Goal: Information Seeking & Learning: Get advice/opinions

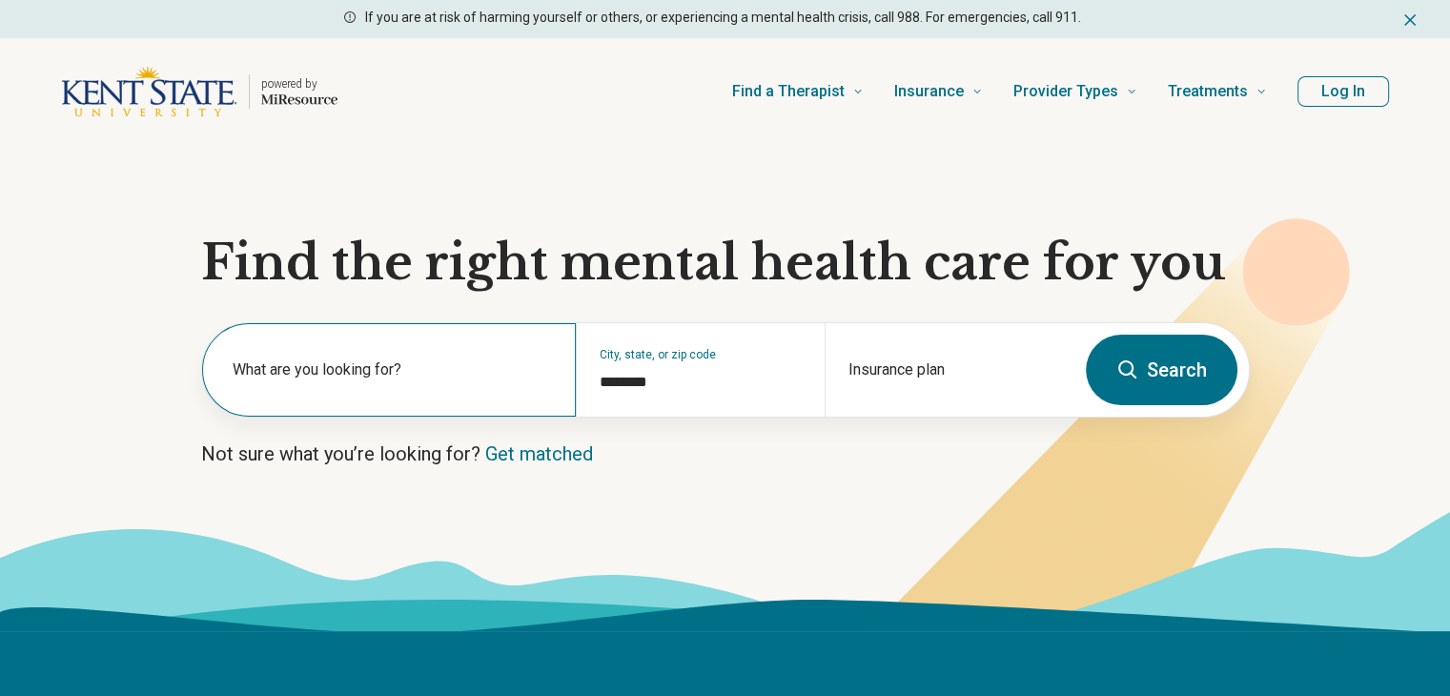
click at [404, 357] on div "What are you looking for?" at bounding box center [389, 369] width 374 height 93
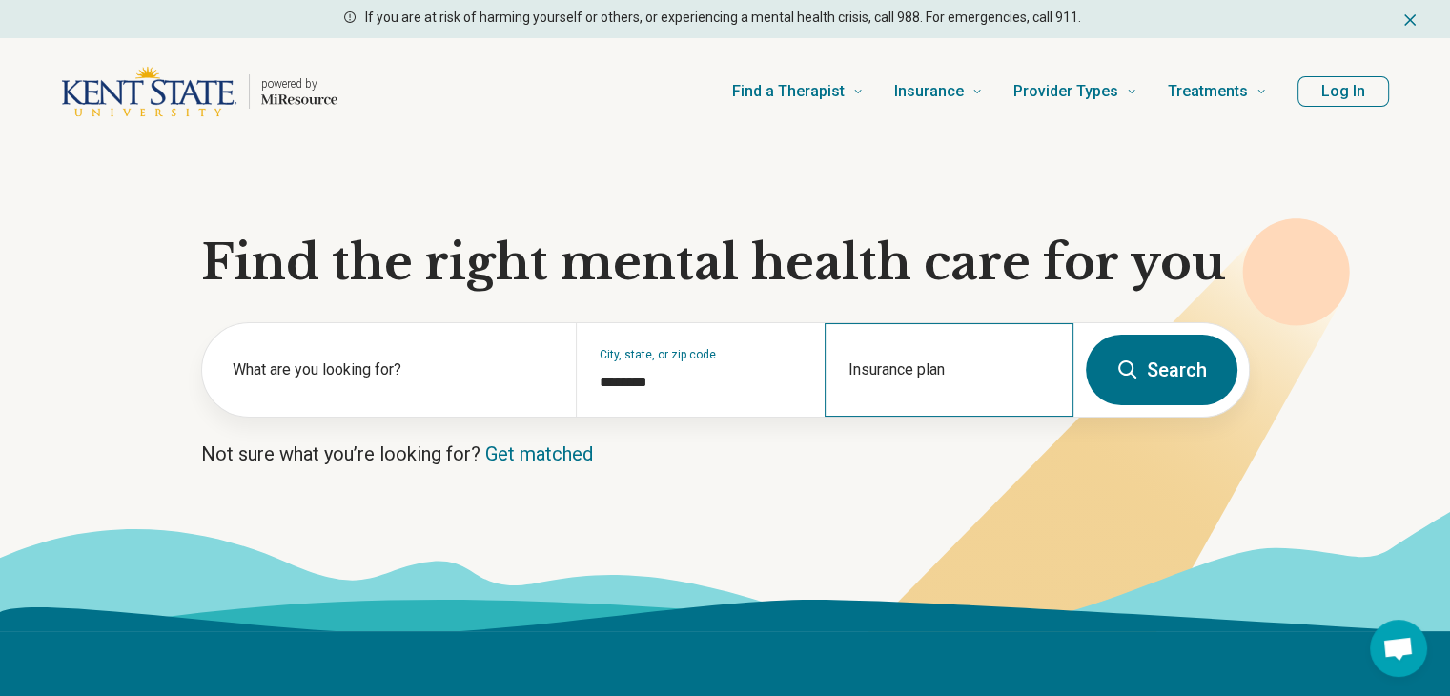
click at [962, 349] on div "Insurance plan" at bounding box center [949, 369] width 249 height 93
type input "***"
click at [915, 399] on div "Insurance plan" at bounding box center [949, 369] width 249 height 93
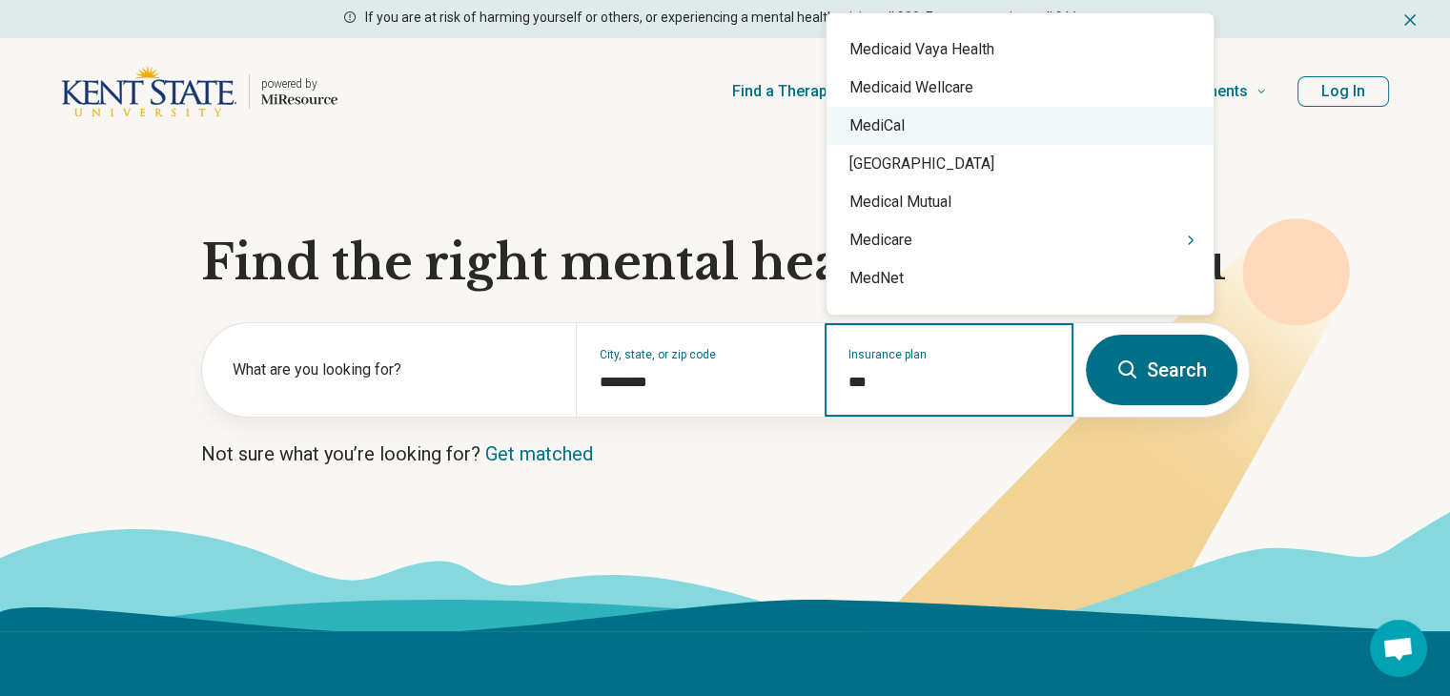
scroll to position [1101, 0]
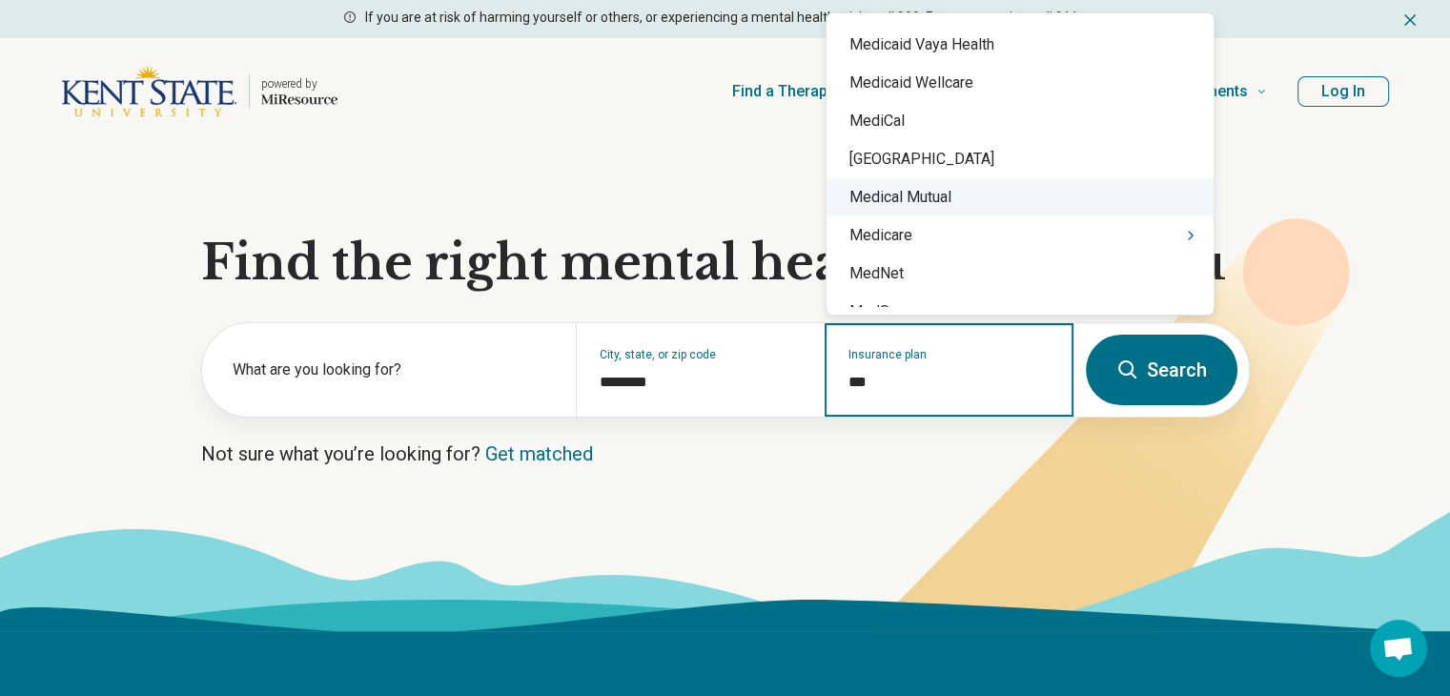
click at [1056, 211] on div "Medical Mutual" at bounding box center [1020, 197] width 387 height 38
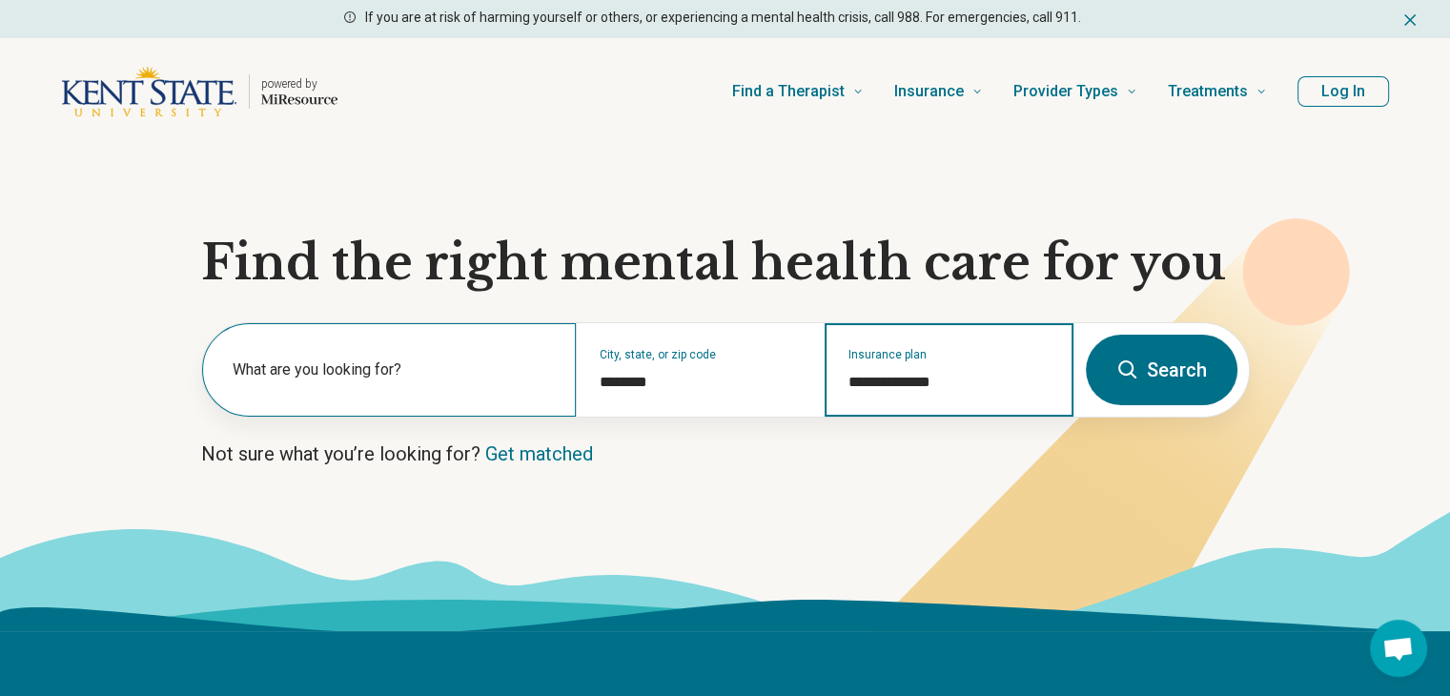
type input "**********"
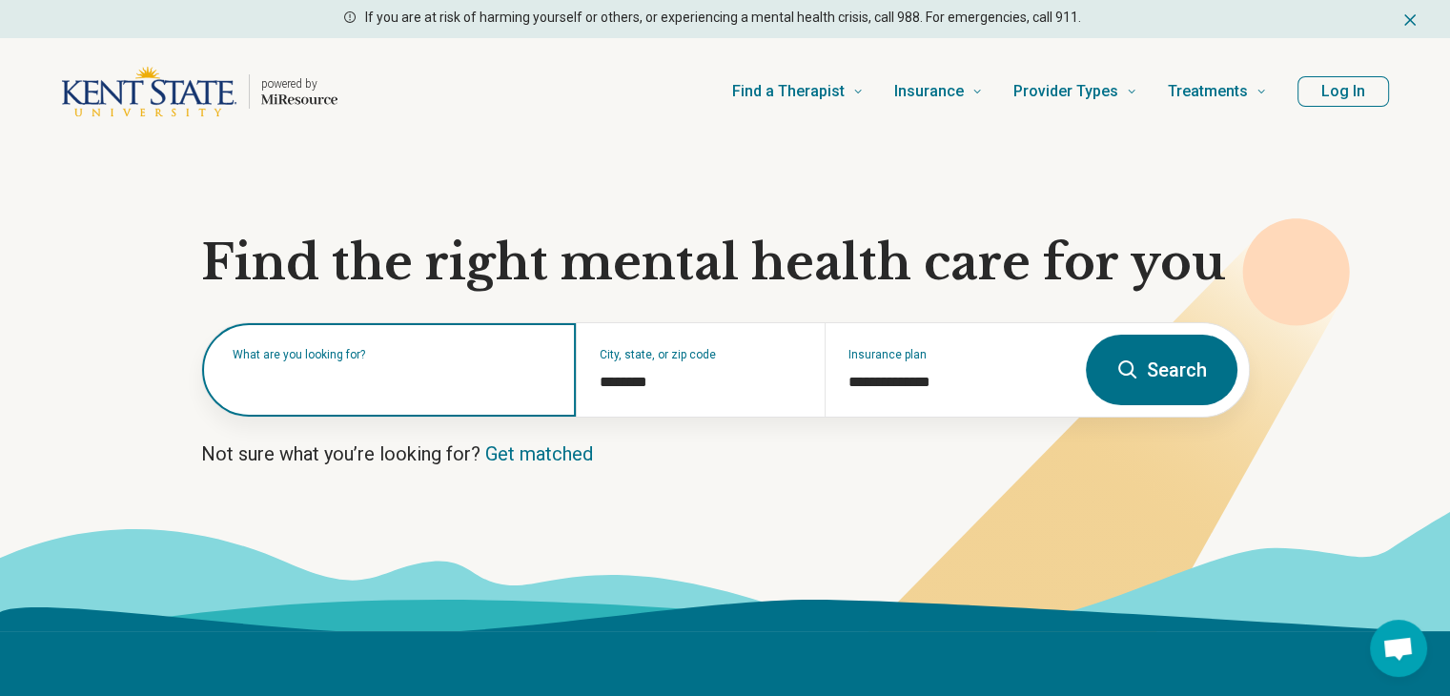
click at [435, 389] on input "text" at bounding box center [393, 379] width 320 height 23
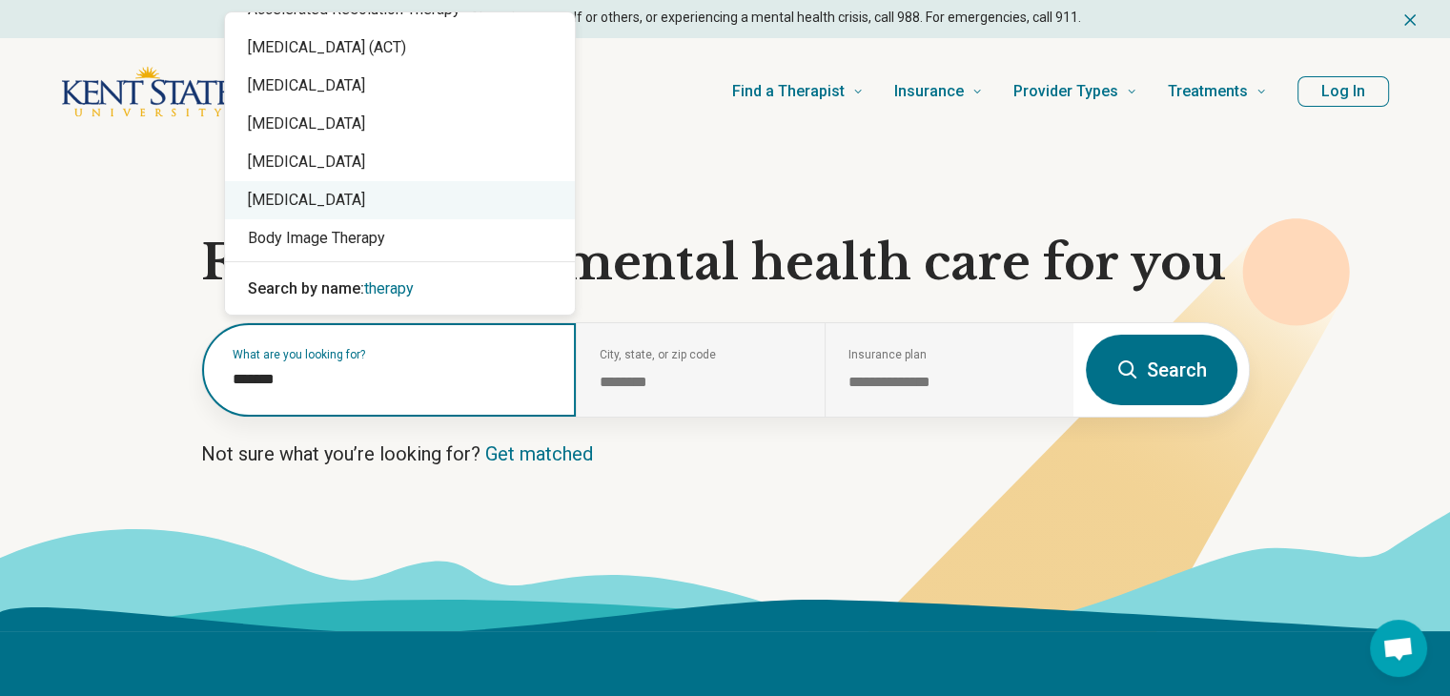
scroll to position [0, 0]
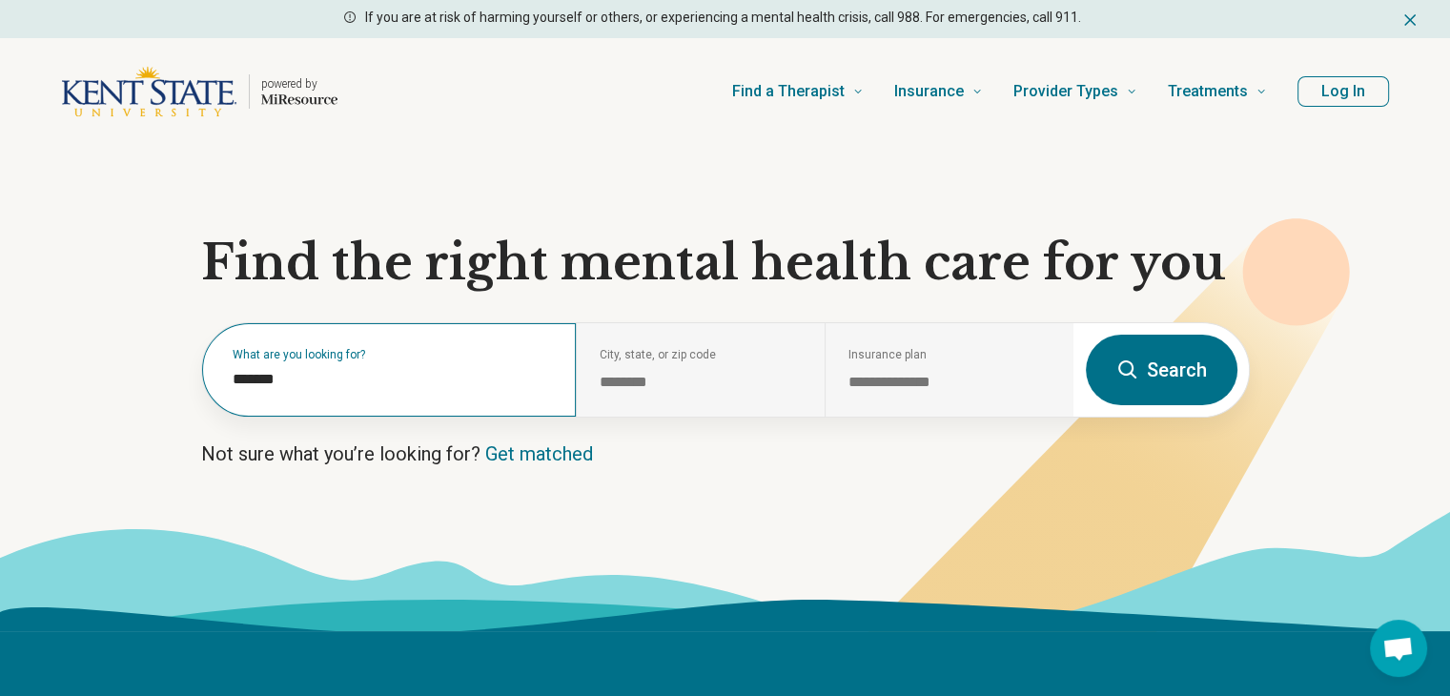
drag, startPoint x: 421, startPoint y: 366, endPoint x: 213, endPoint y: 377, distance: 209.1
click at [213, 377] on div "What are you looking for? *******" at bounding box center [389, 369] width 374 height 93
click at [292, 394] on div "What are you looking for? *******" at bounding box center [389, 369] width 374 height 93
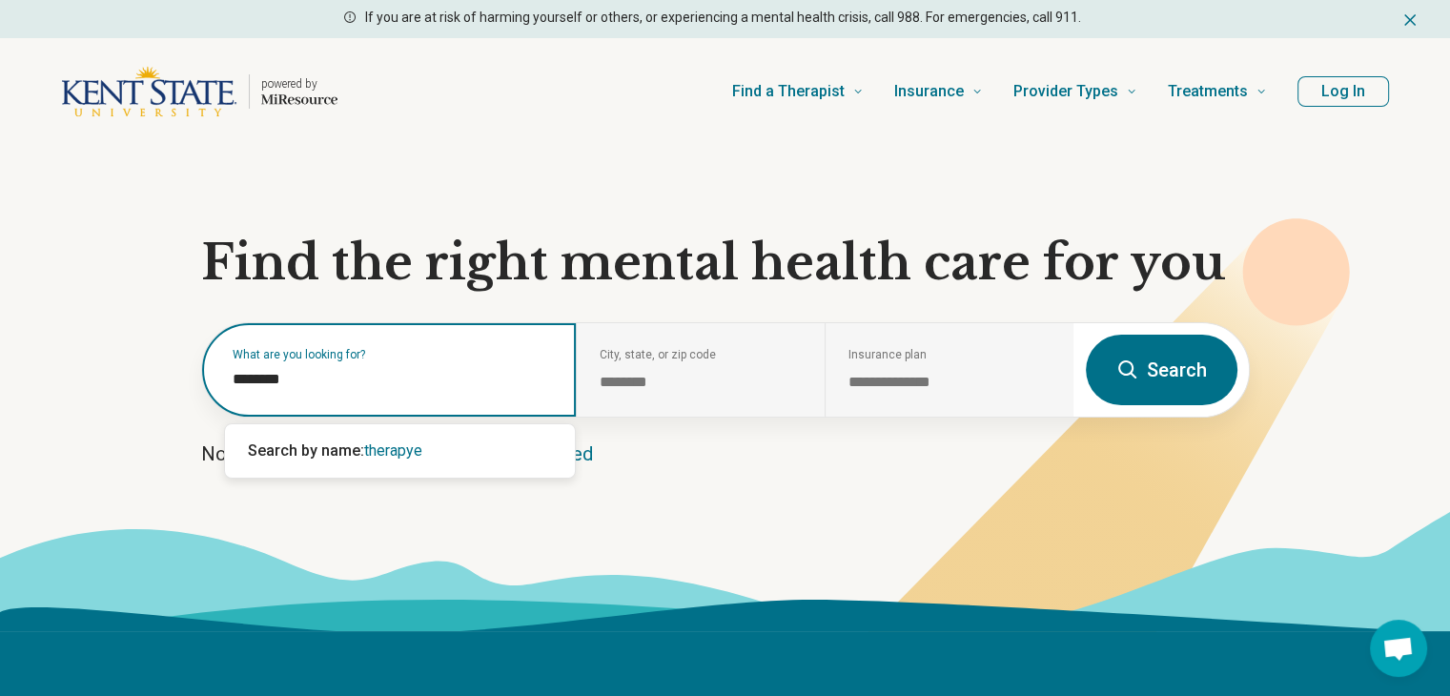
type input "********"
click at [292, 394] on div "What are you looking for? ********" at bounding box center [389, 369] width 374 height 93
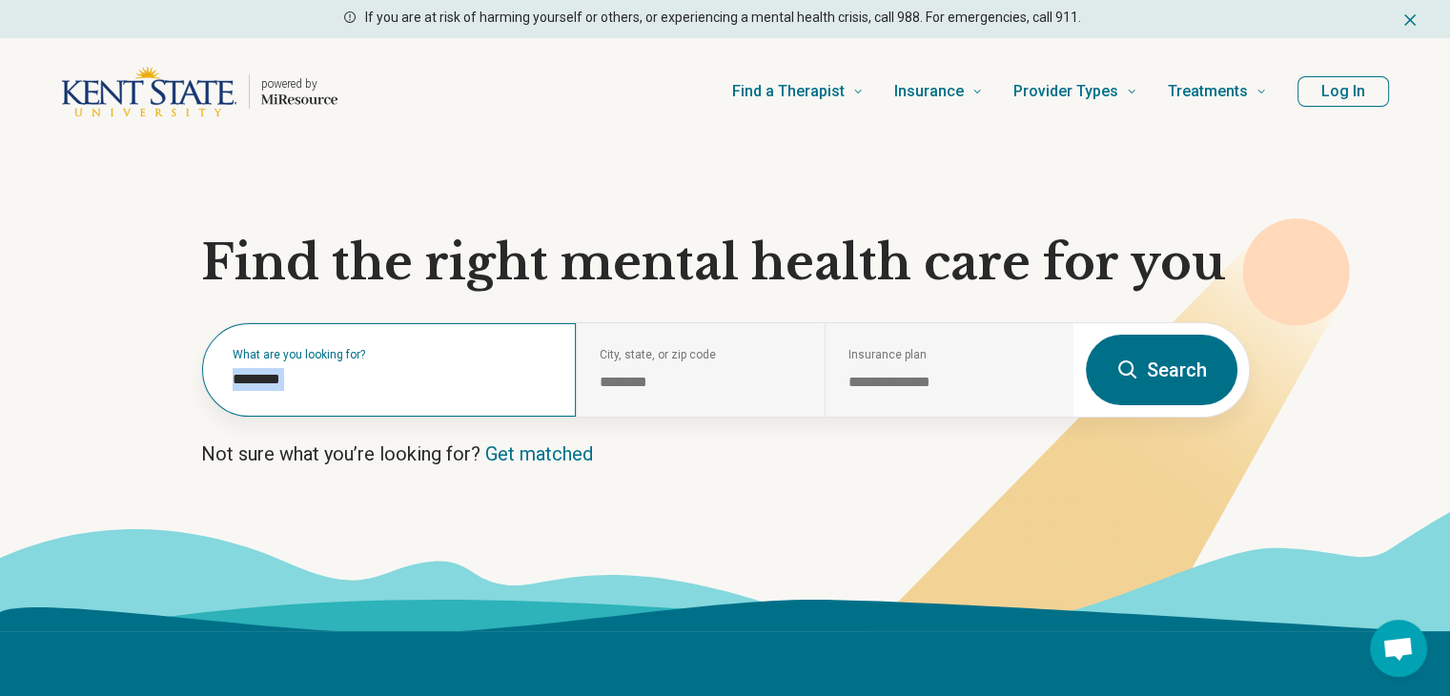
click at [292, 391] on div "What are you looking for? ********" at bounding box center [389, 369] width 374 height 93
drag, startPoint x: 288, startPoint y: 382, endPoint x: 160, endPoint y: 381, distance: 127.8
click at [160, 381] on section "**********" at bounding box center [725, 388] width 1450 height 486
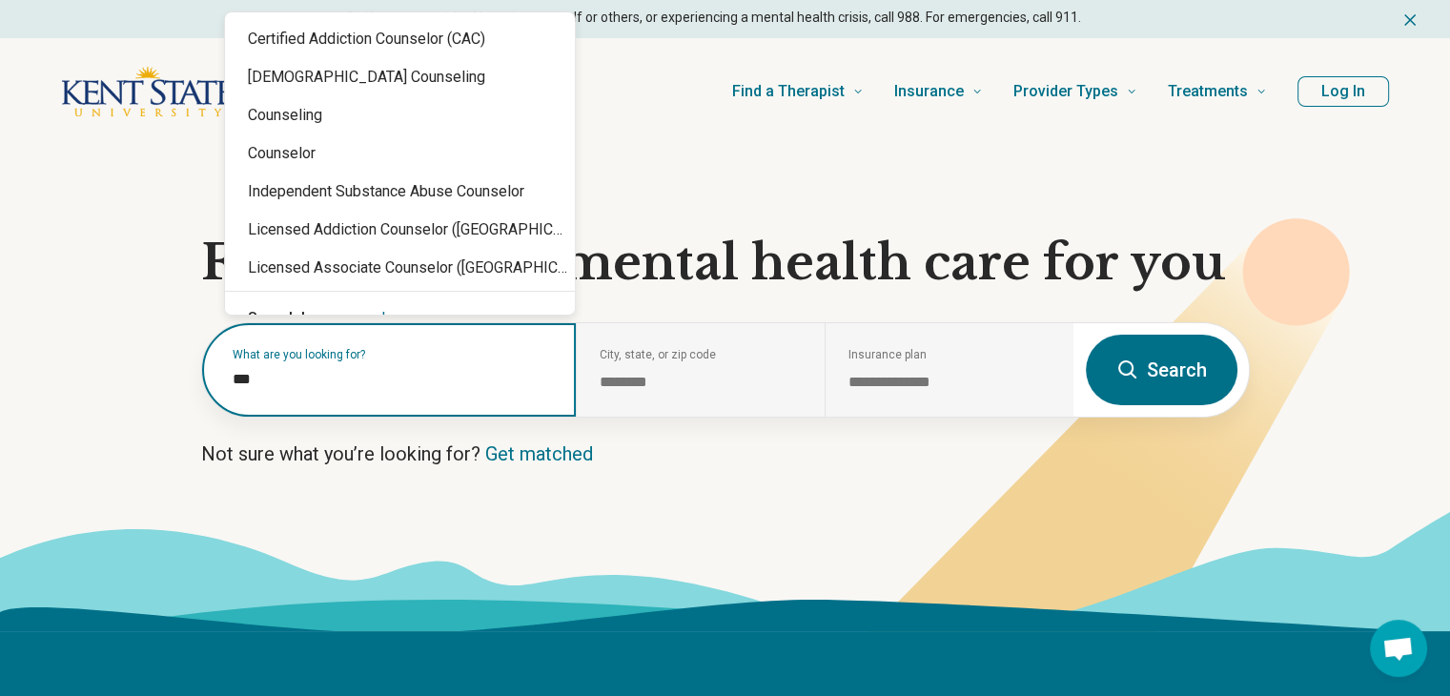
type input "****"
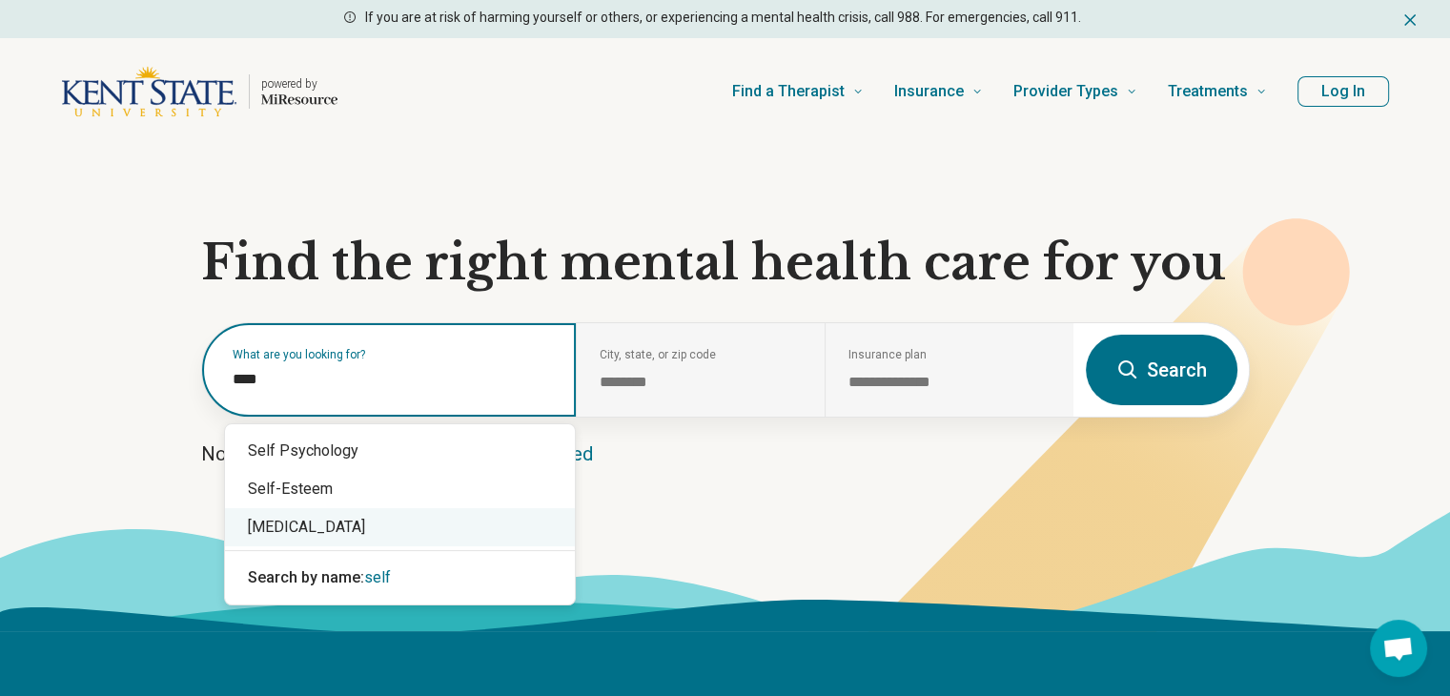
click at [297, 536] on div "[MEDICAL_DATA]" at bounding box center [400, 527] width 350 height 38
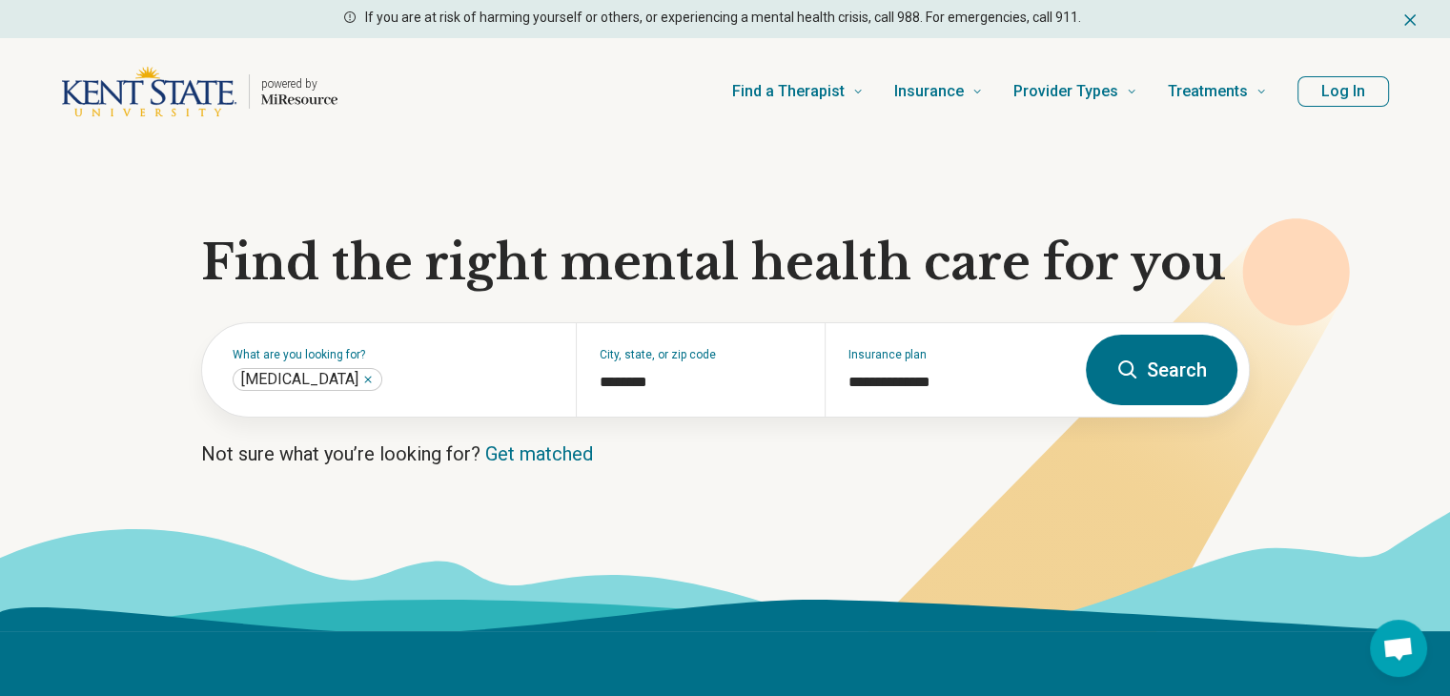
click at [1204, 371] on button "Search" at bounding box center [1162, 370] width 152 height 71
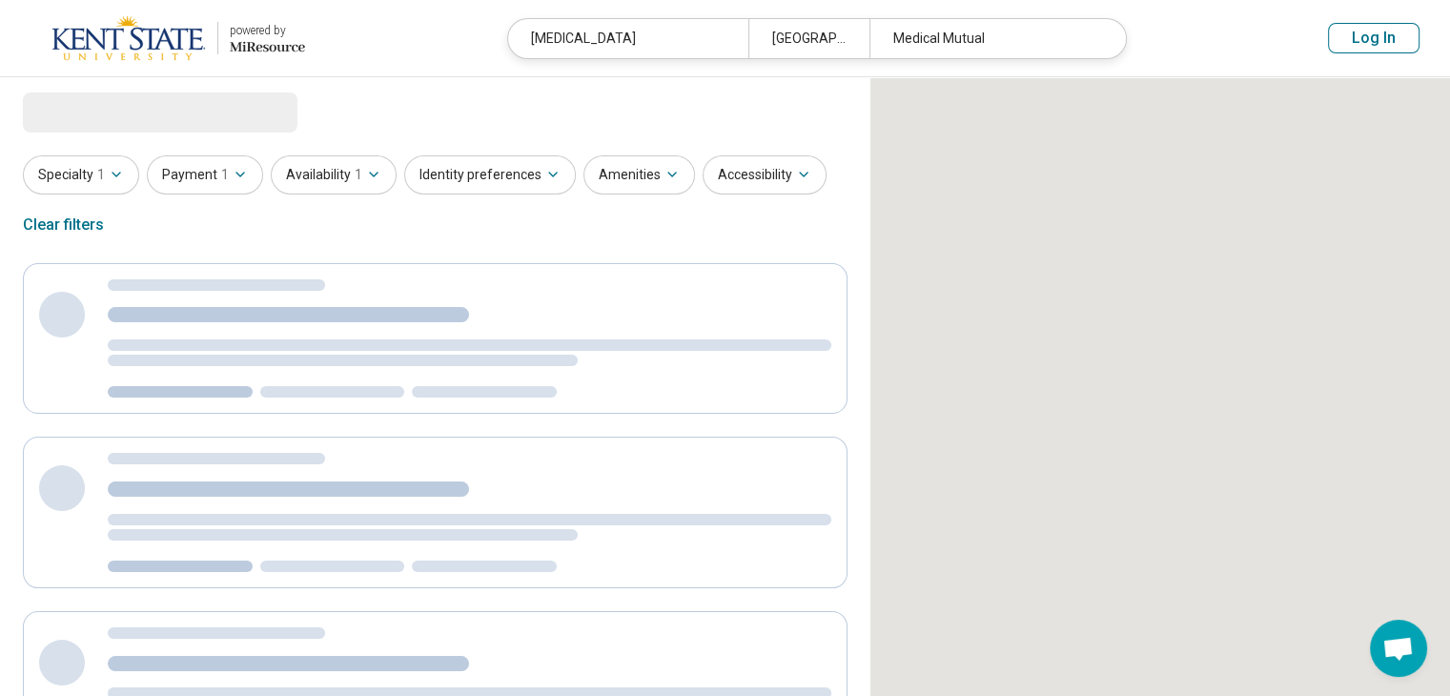
select select "***"
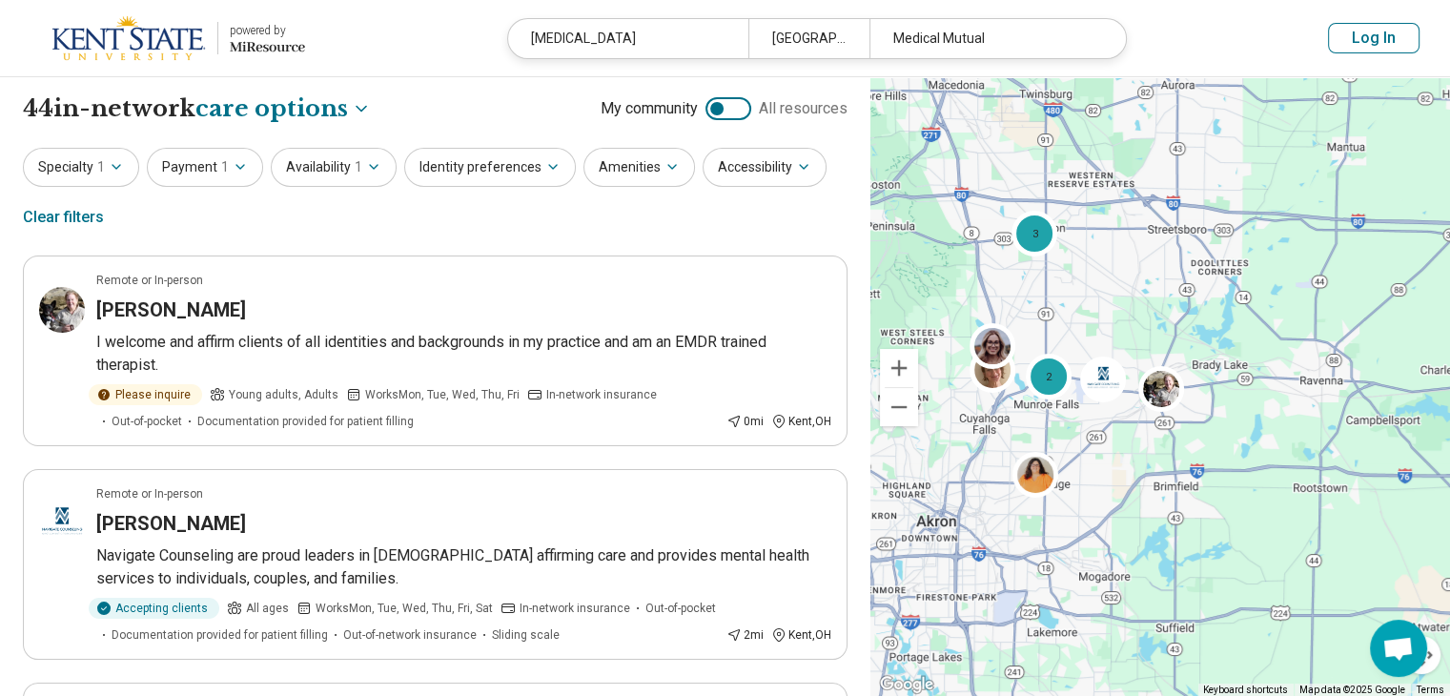
click at [1371, 38] on button "Log In" at bounding box center [1374, 38] width 92 height 31
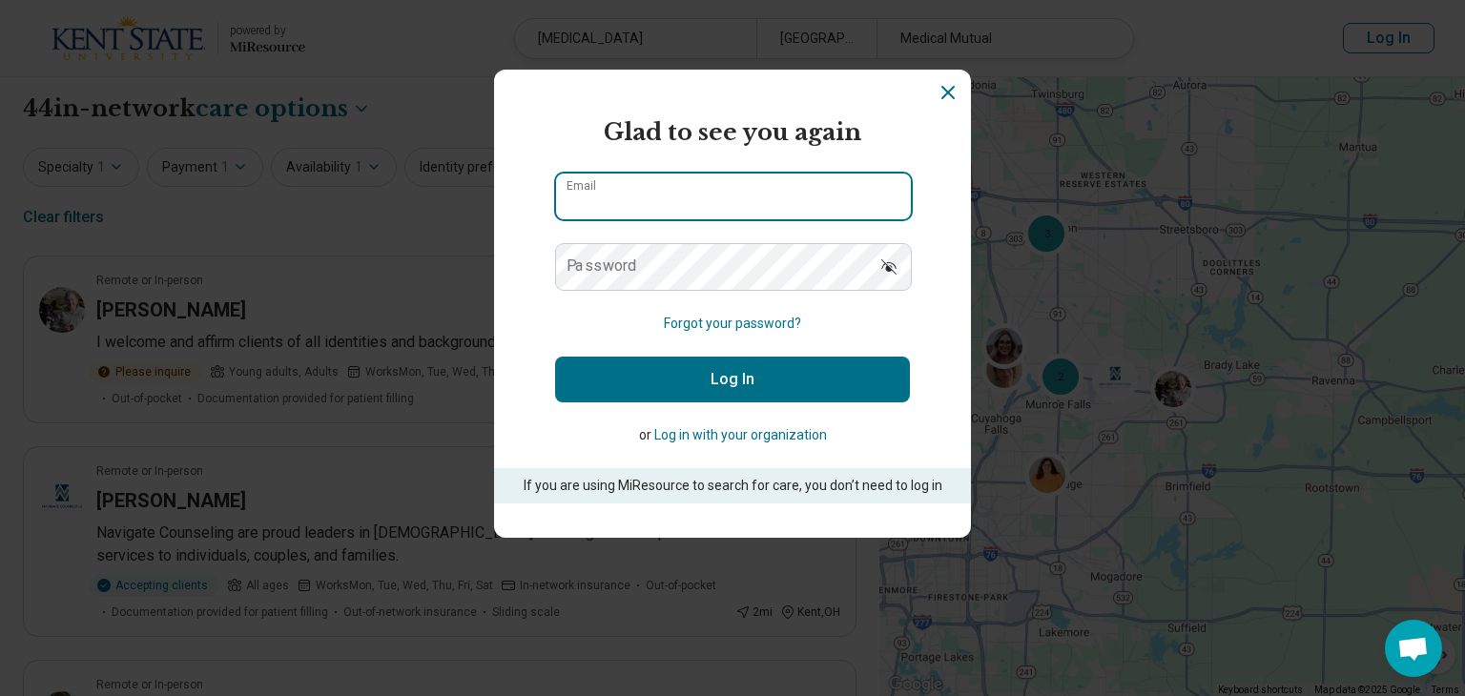
type input "**********"
click at [701, 190] on input "**********" at bounding box center [733, 197] width 355 height 46
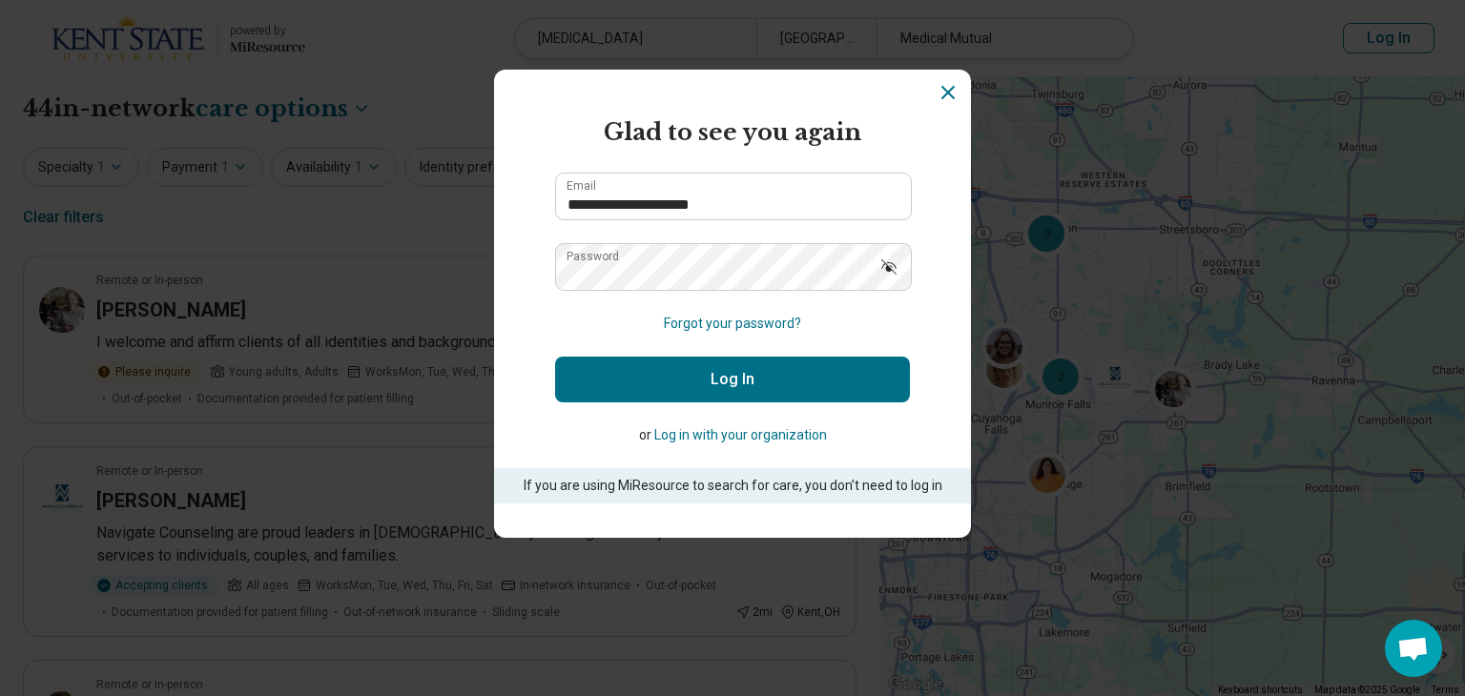
click at [664, 134] on h2 "Glad to see you again" at bounding box center [732, 132] width 355 height 34
click at [660, 379] on button "Log In" at bounding box center [732, 380] width 355 height 46
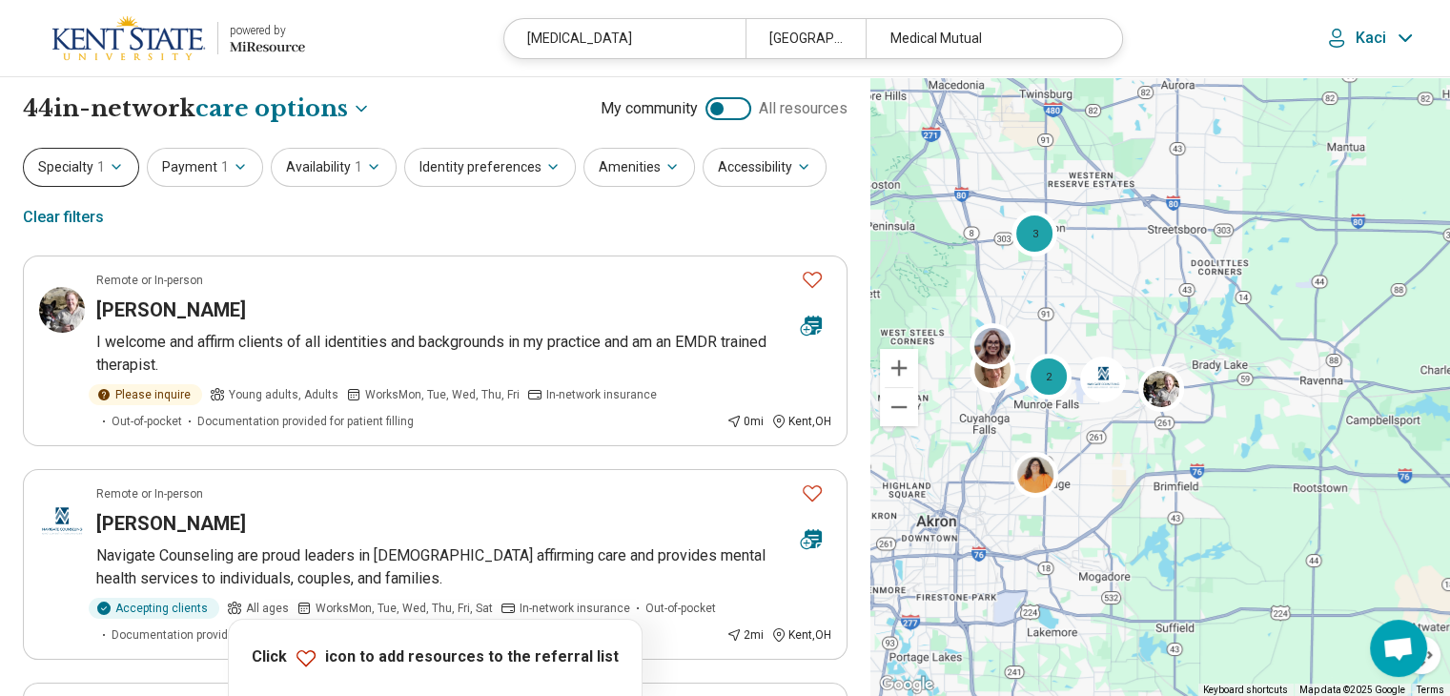
click at [109, 164] on icon "button" at bounding box center [116, 166] width 15 height 15
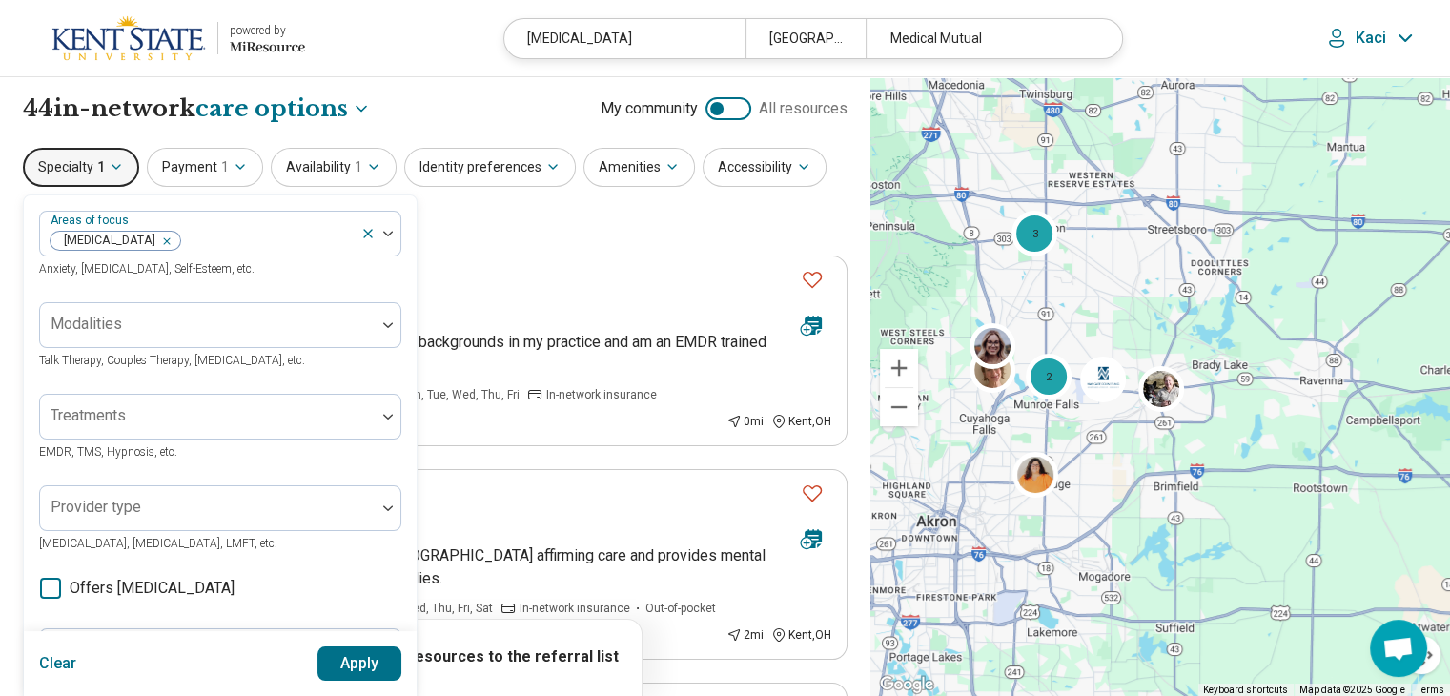
click at [109, 164] on icon "button" at bounding box center [116, 166] width 15 height 15
click at [577, 206] on div "Specialty 1 Areas of focus [MEDICAL_DATA] Anxiety, [MEDICAL_DATA], Self-Esteem,…" at bounding box center [435, 194] width 825 height 92
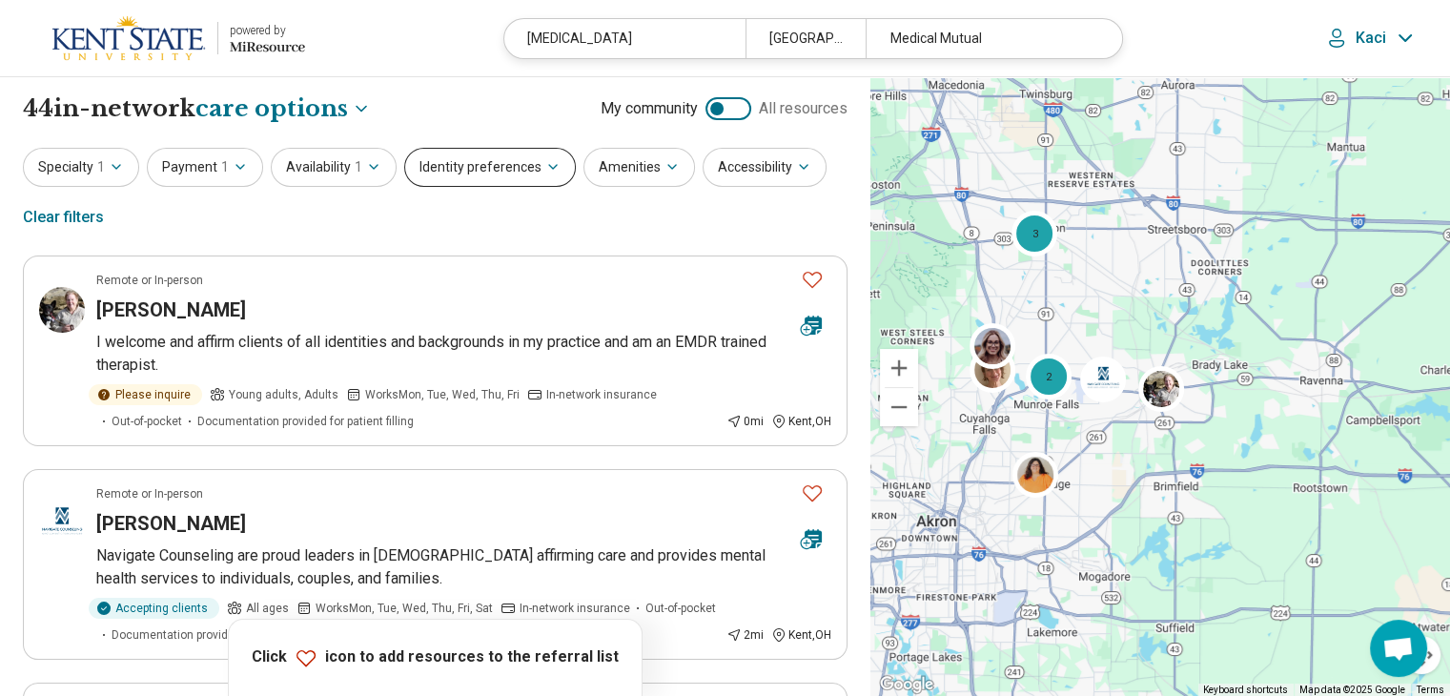
click at [545, 161] on icon "button" at bounding box center [552, 166] width 15 height 15
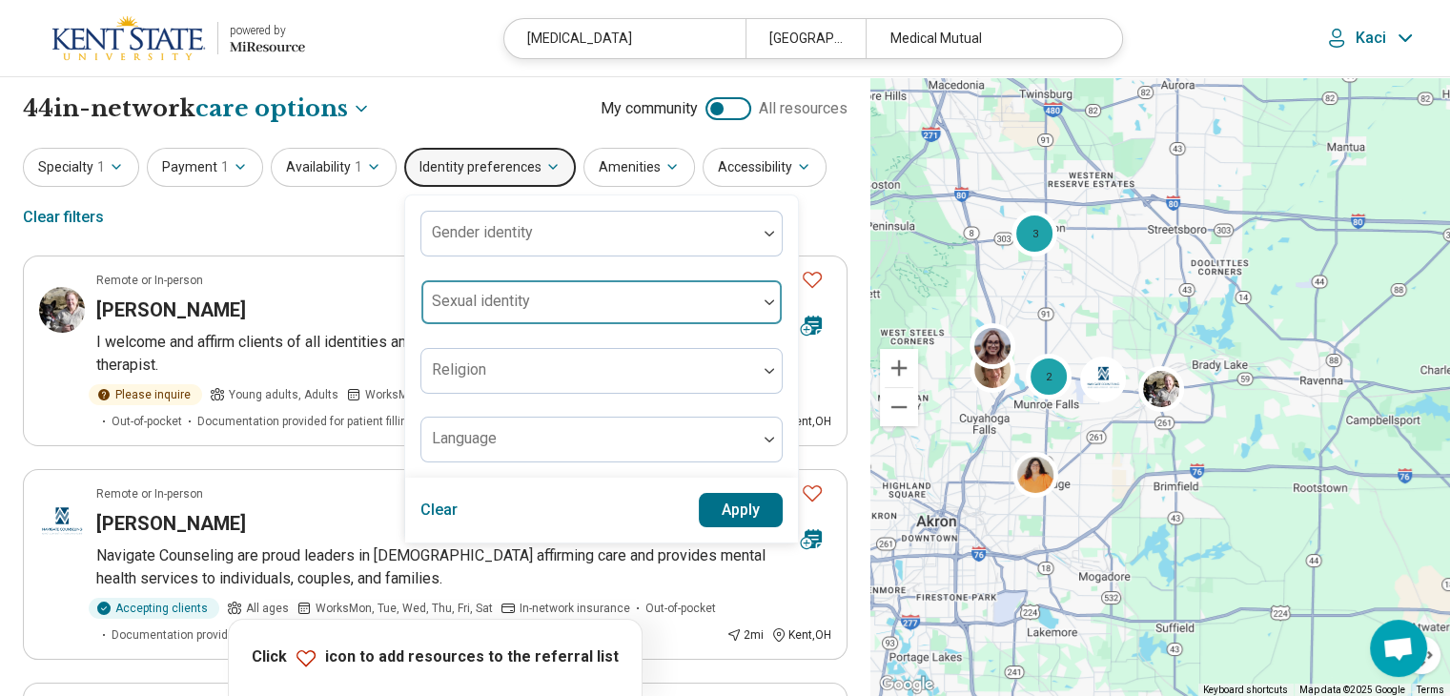
click at [519, 290] on div at bounding box center [589, 302] width 336 height 42
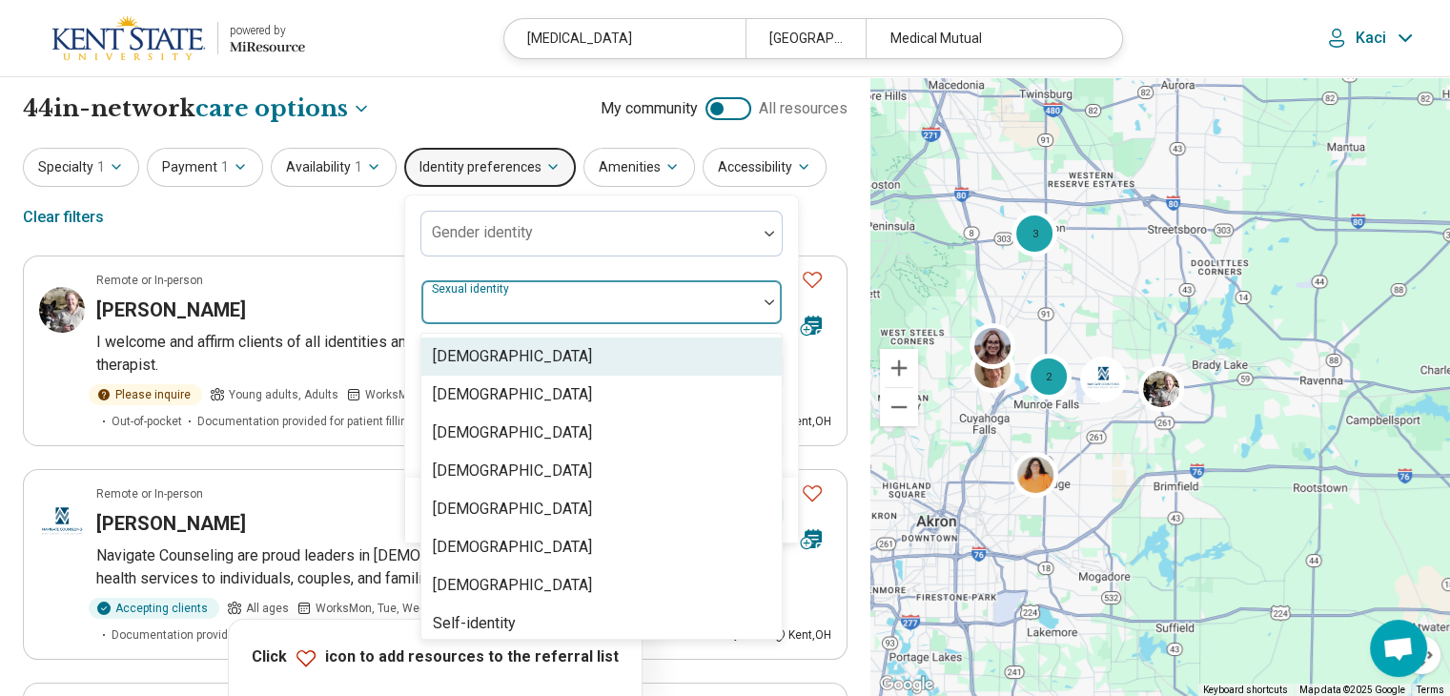
click at [519, 290] on div at bounding box center [589, 302] width 336 height 42
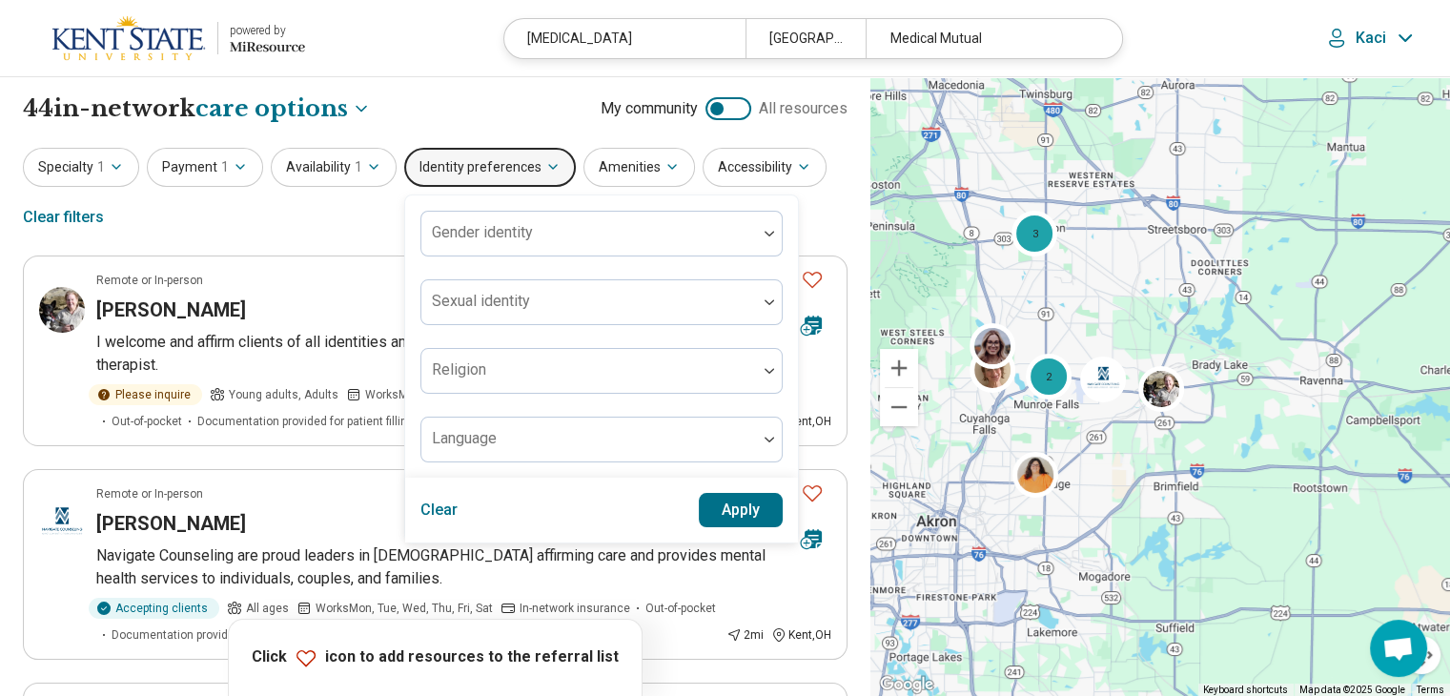
drag, startPoint x: 349, startPoint y: 207, endPoint x: 485, endPoint y: 167, distance: 142.1
click at [350, 207] on div "Specialty 1 Payment 1 Availability 1 Identity preferences Gender identity Sexua…" at bounding box center [435, 194] width 825 height 92
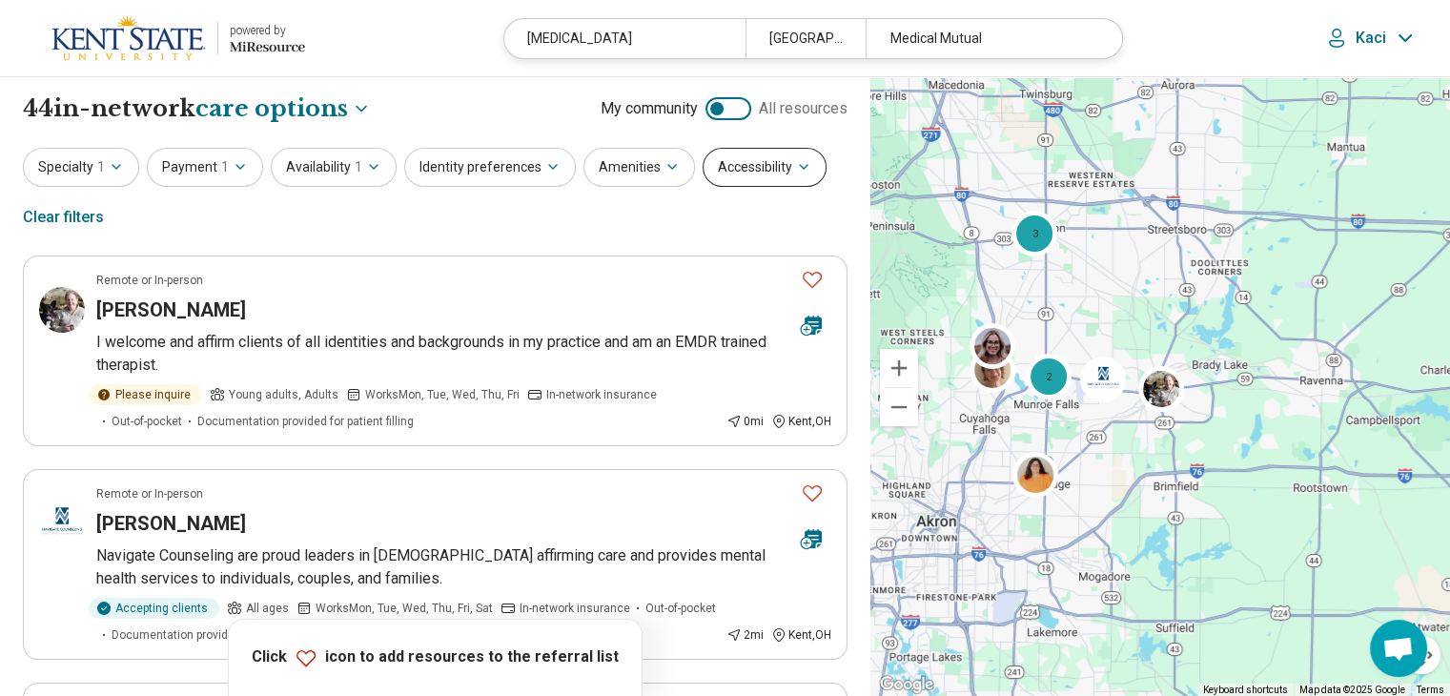
click at [770, 169] on button "Accessibility" at bounding box center [765, 167] width 124 height 39
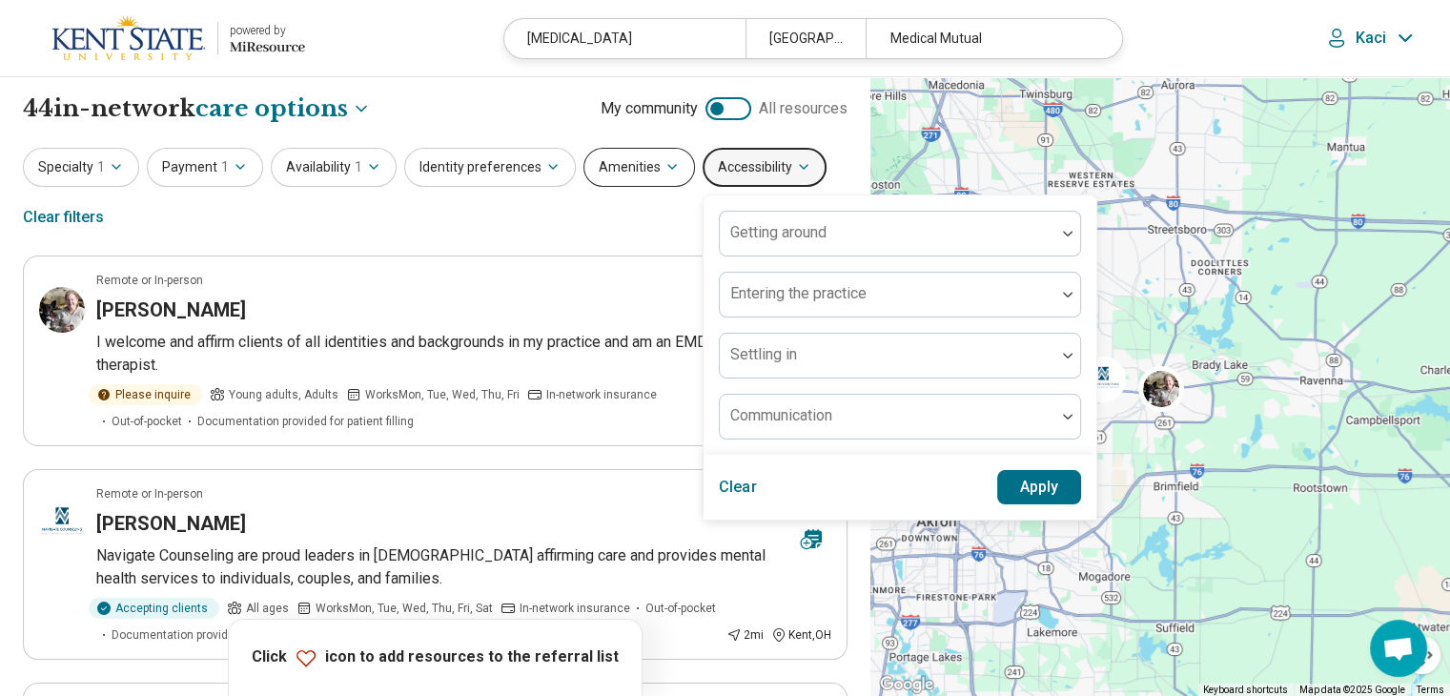
click at [606, 177] on button "Amenities" at bounding box center [640, 167] width 112 height 39
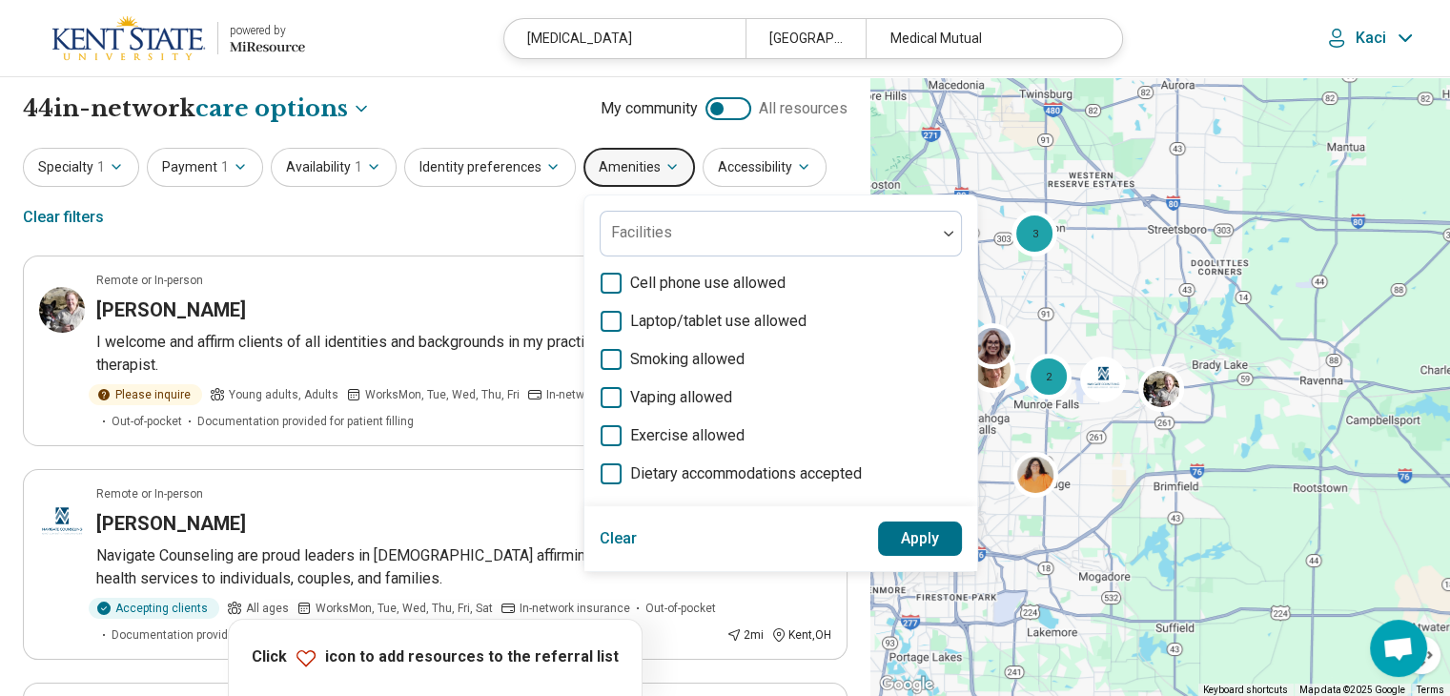
click at [419, 215] on div "Specialty 1 Payment 1 Availability 1 Identity preferences Amenities Facilities …" at bounding box center [435, 194] width 825 height 92
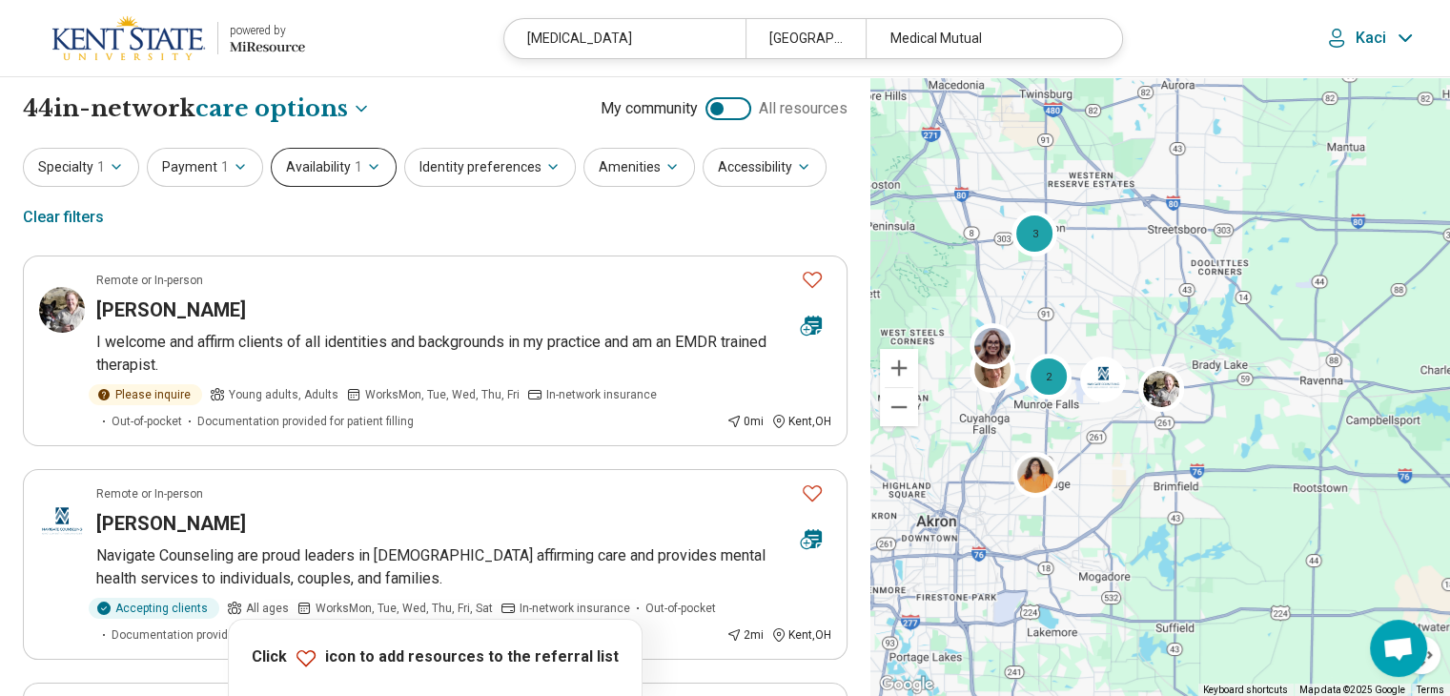
click at [299, 173] on button "Availability 1" at bounding box center [334, 167] width 126 height 39
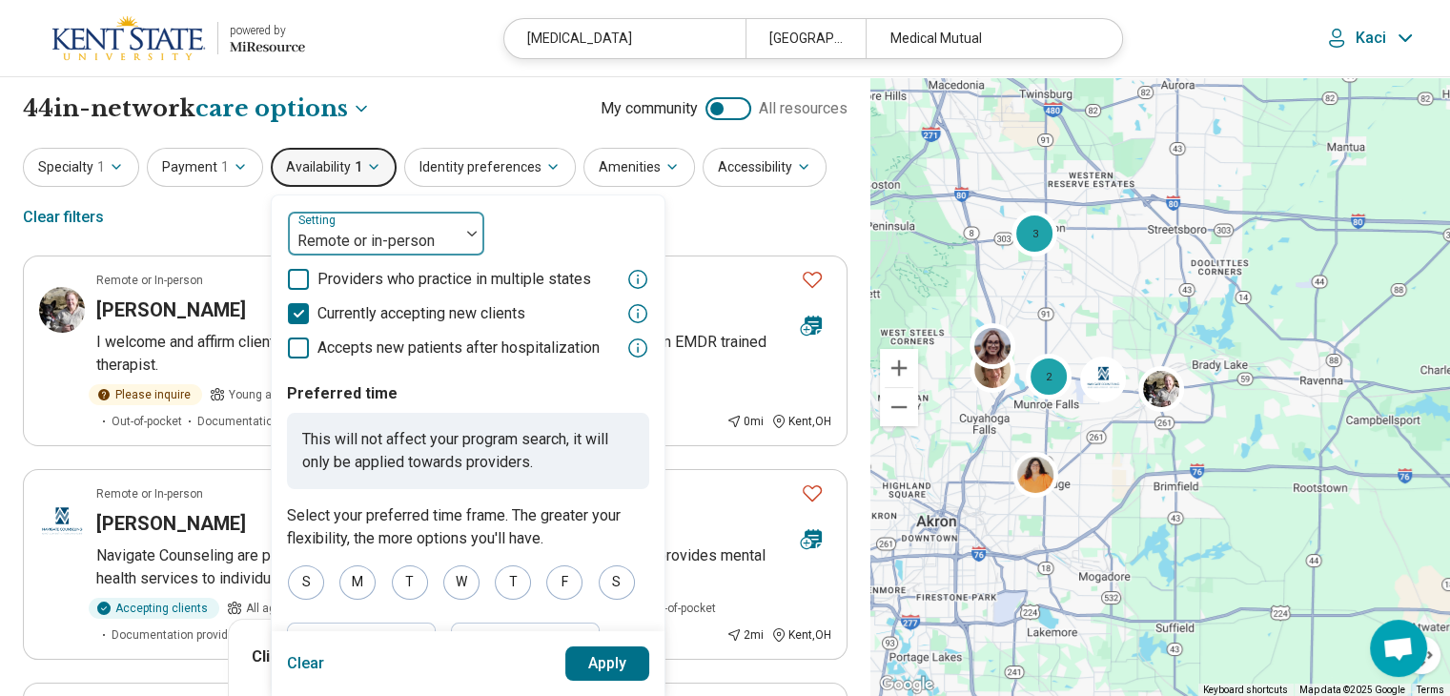
click at [423, 222] on div "Remote or in-person" at bounding box center [374, 234] width 172 height 42
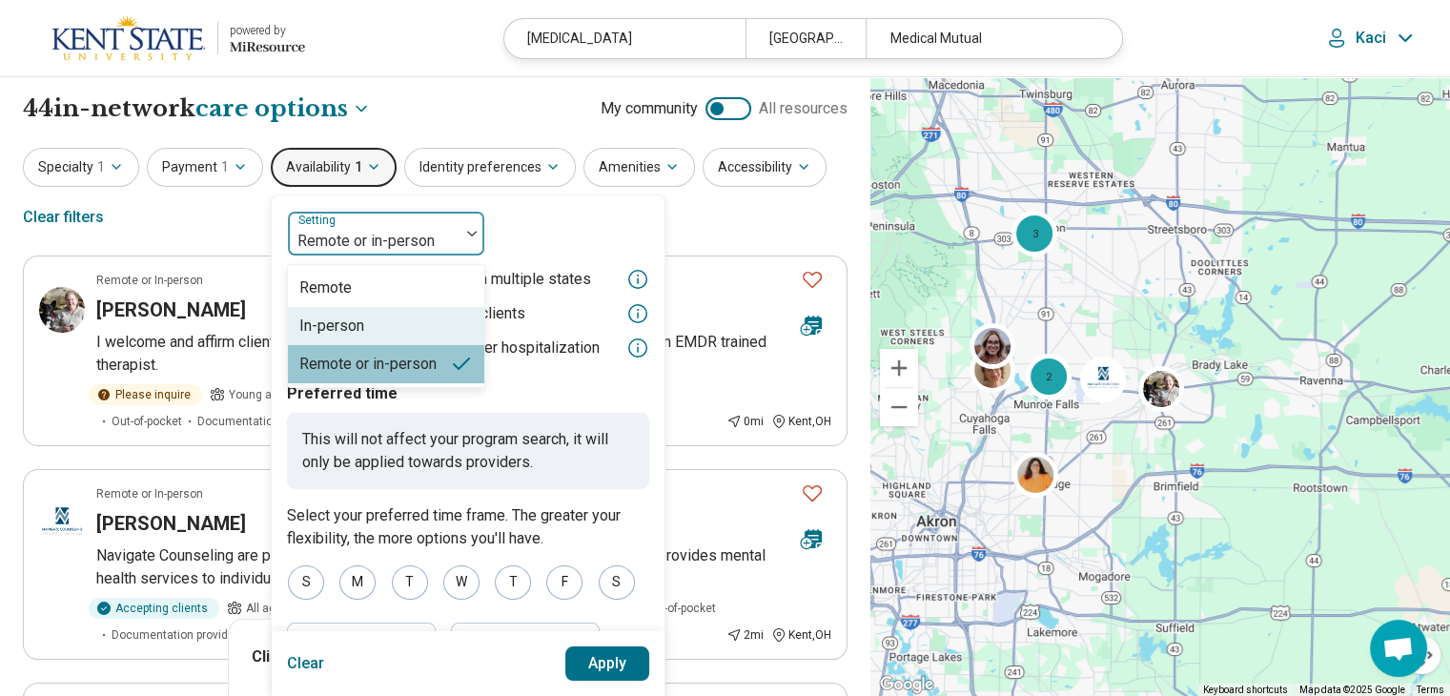
click at [405, 329] on div "In-person" at bounding box center [386, 326] width 196 height 38
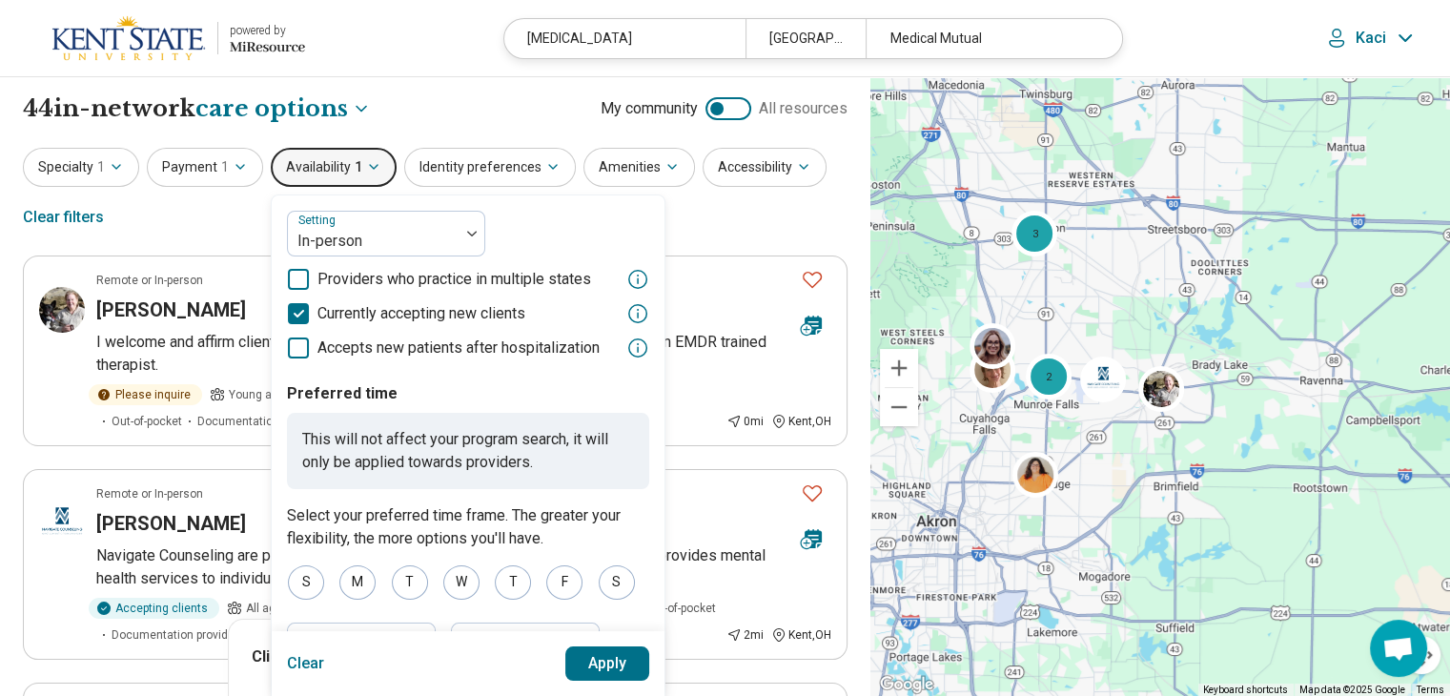
click at [622, 653] on button "Apply" at bounding box center [607, 663] width 85 height 34
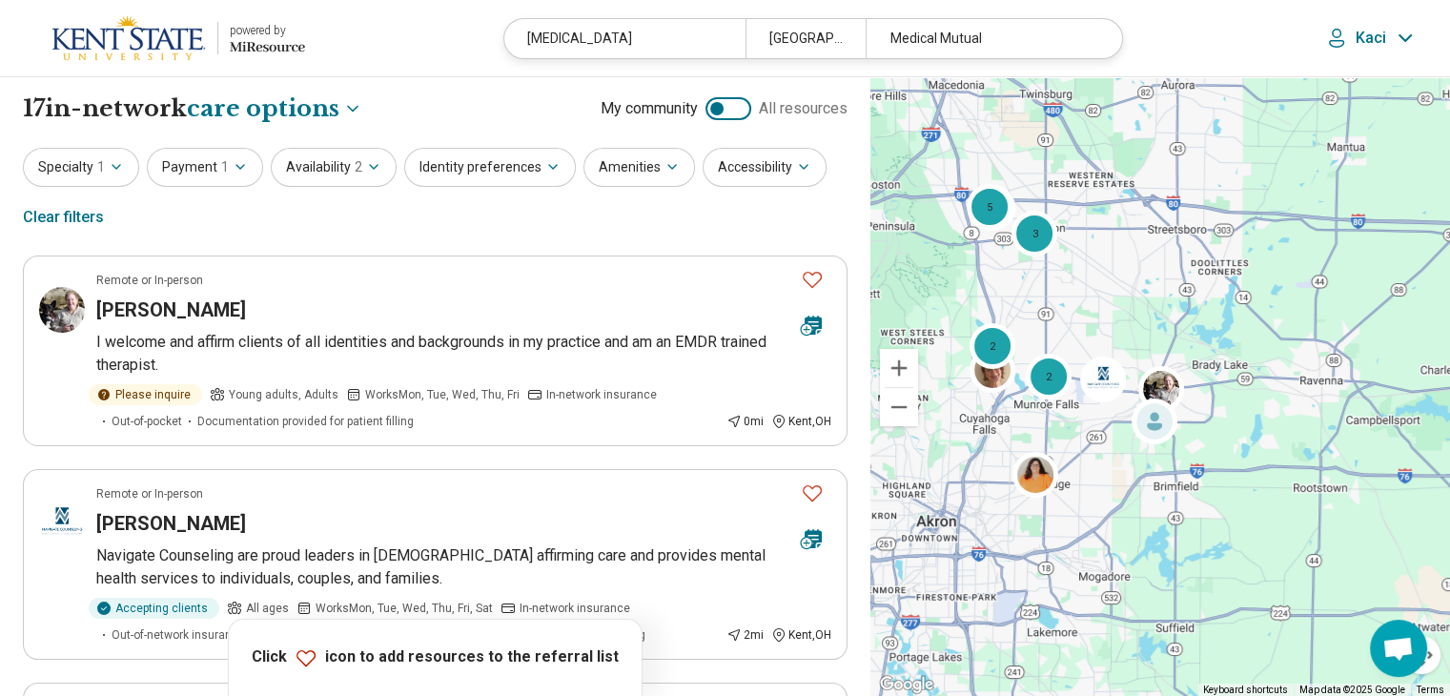
click at [460, 230] on div "Specialty 1 Payment 1 Availability 2 Identity preferences Amenities Accessibili…" at bounding box center [435, 194] width 825 height 92
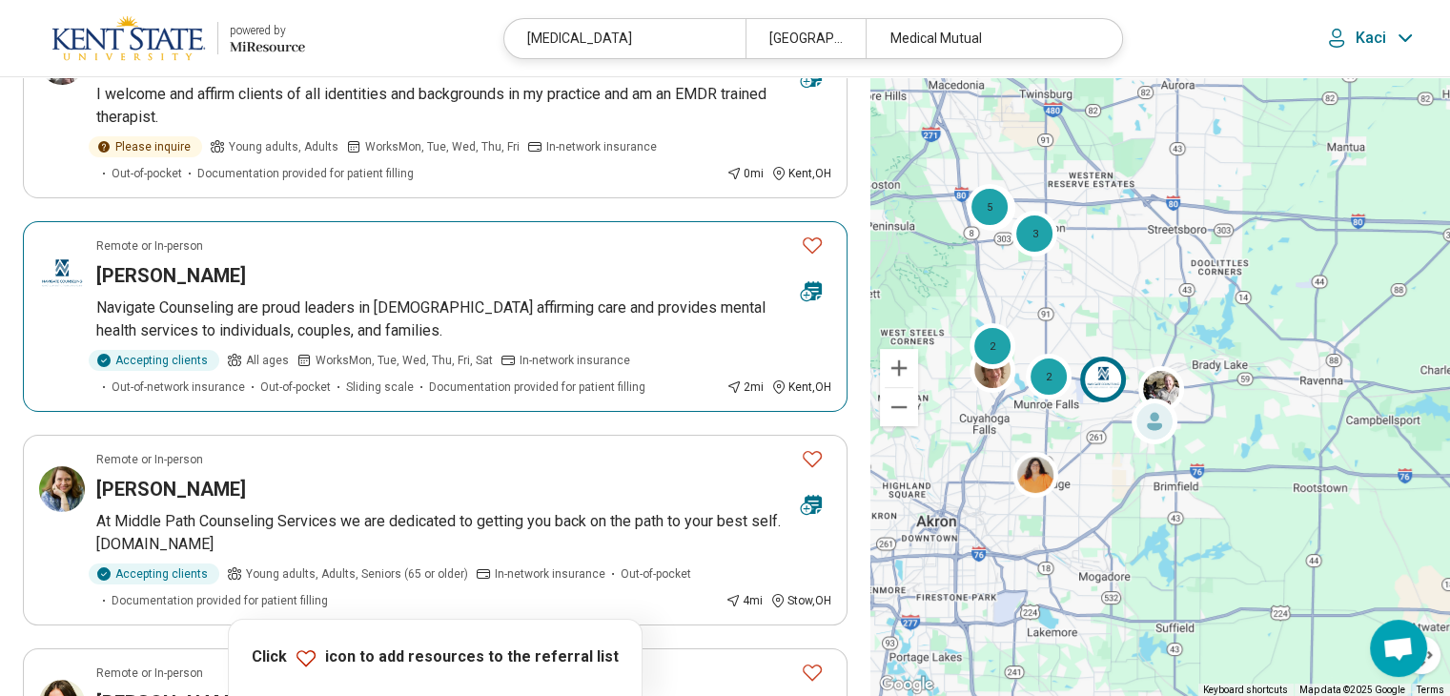
click at [813, 242] on icon "Favorite" at bounding box center [812, 245] width 23 height 23
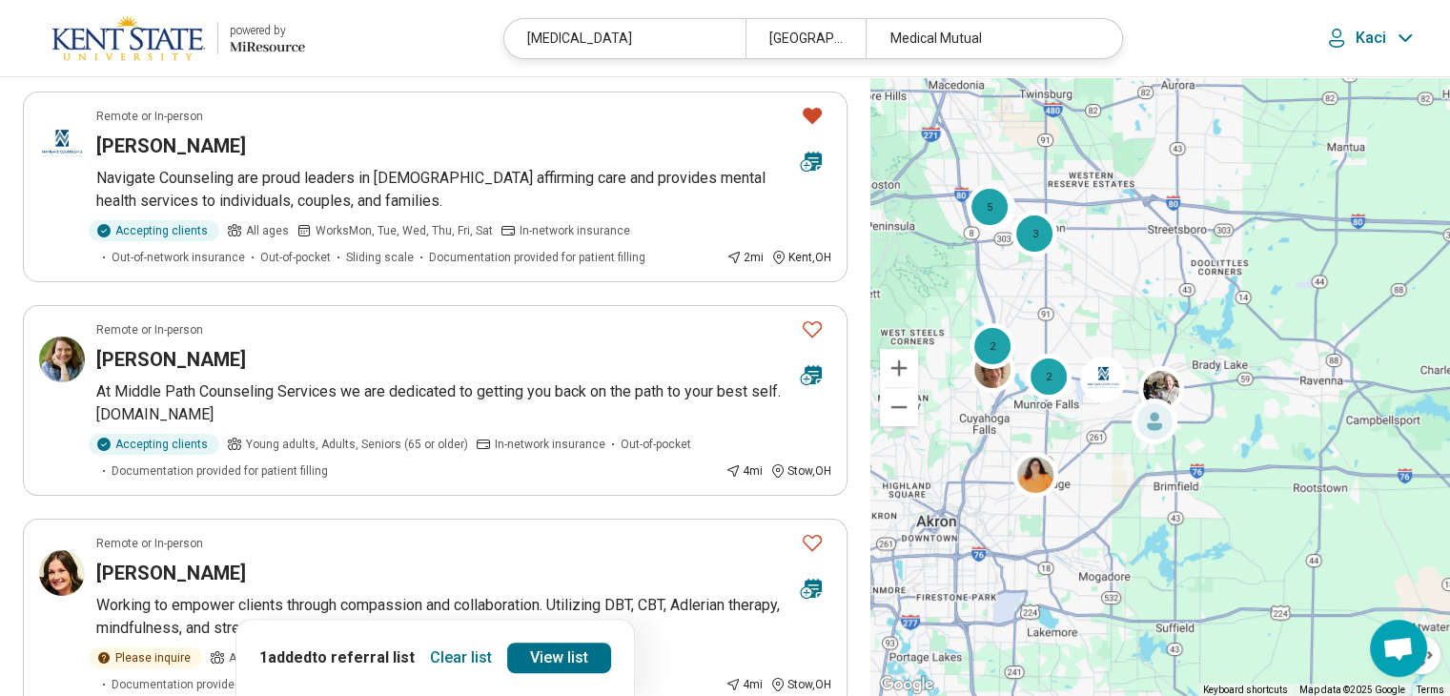
scroll to position [377, 0]
click at [904, 357] on button "Zoom in" at bounding box center [899, 368] width 38 height 38
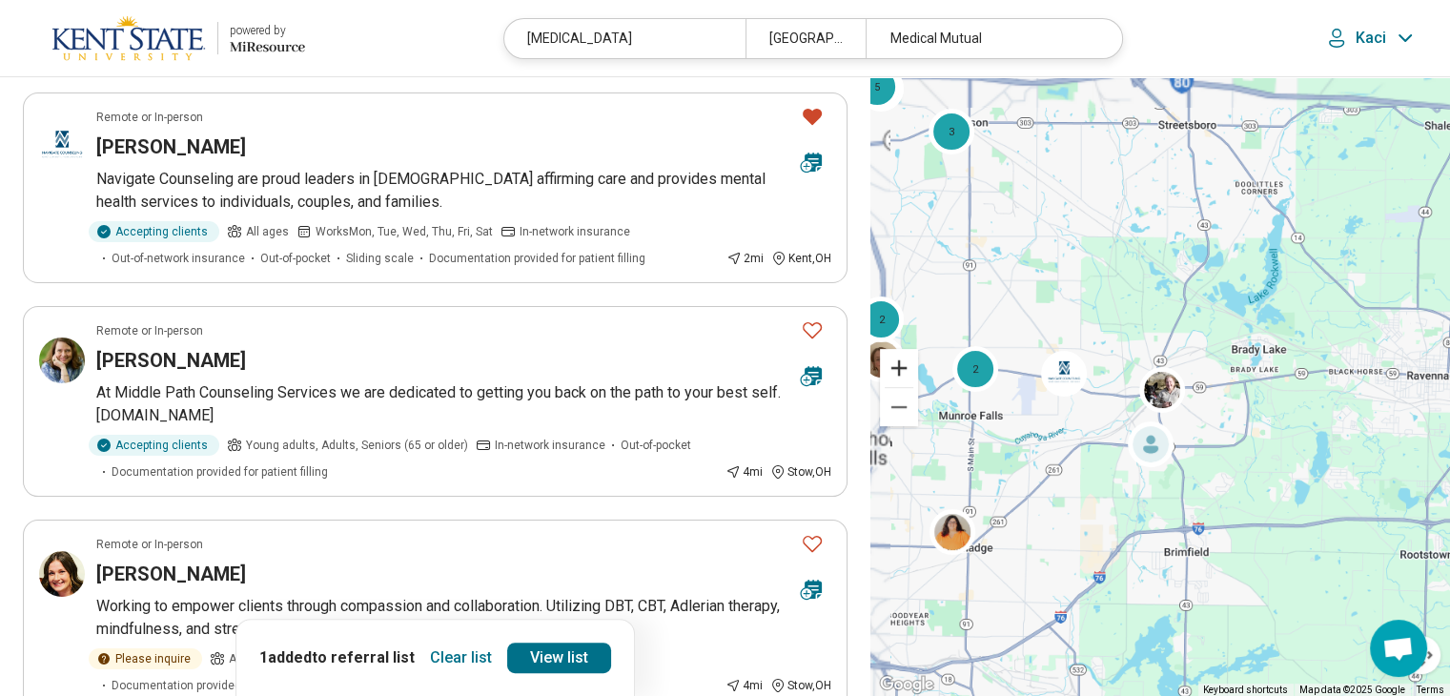
click at [904, 357] on button "Zoom in" at bounding box center [899, 368] width 38 height 38
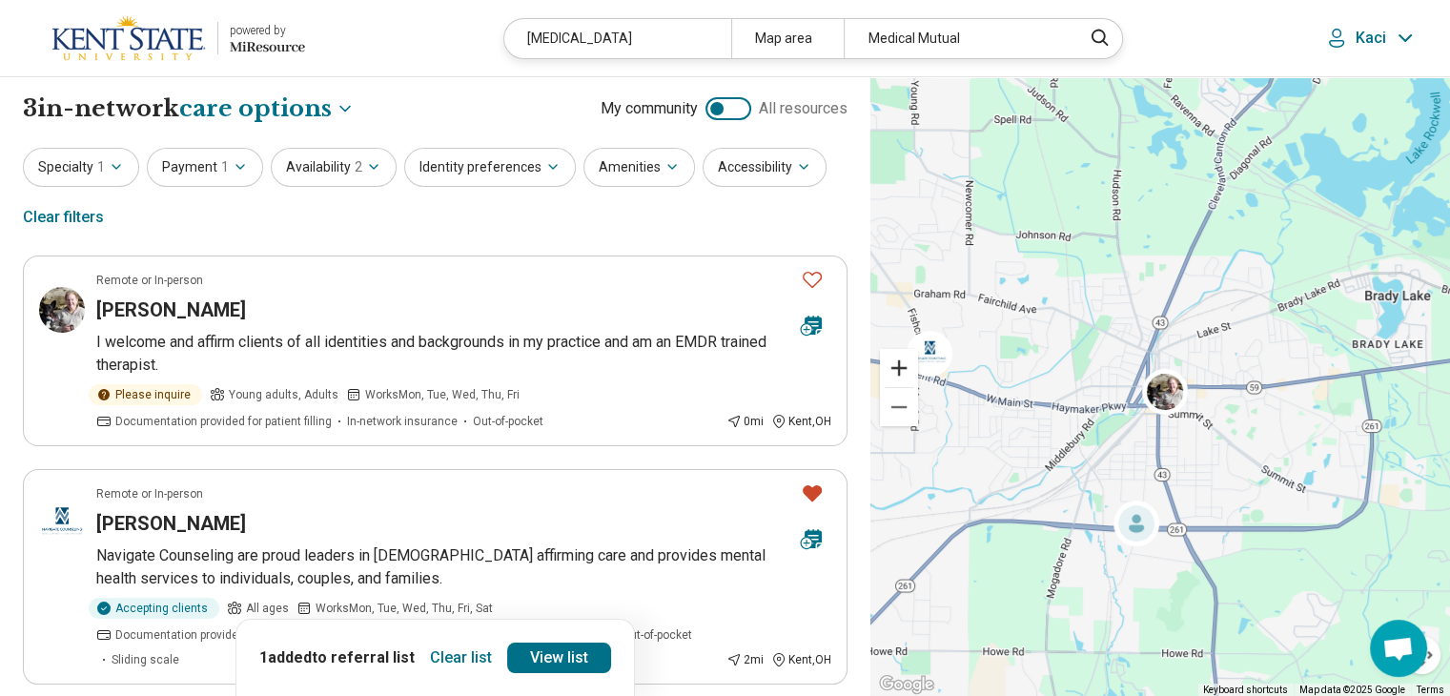
click at [904, 367] on button "Zoom in" at bounding box center [899, 368] width 38 height 38
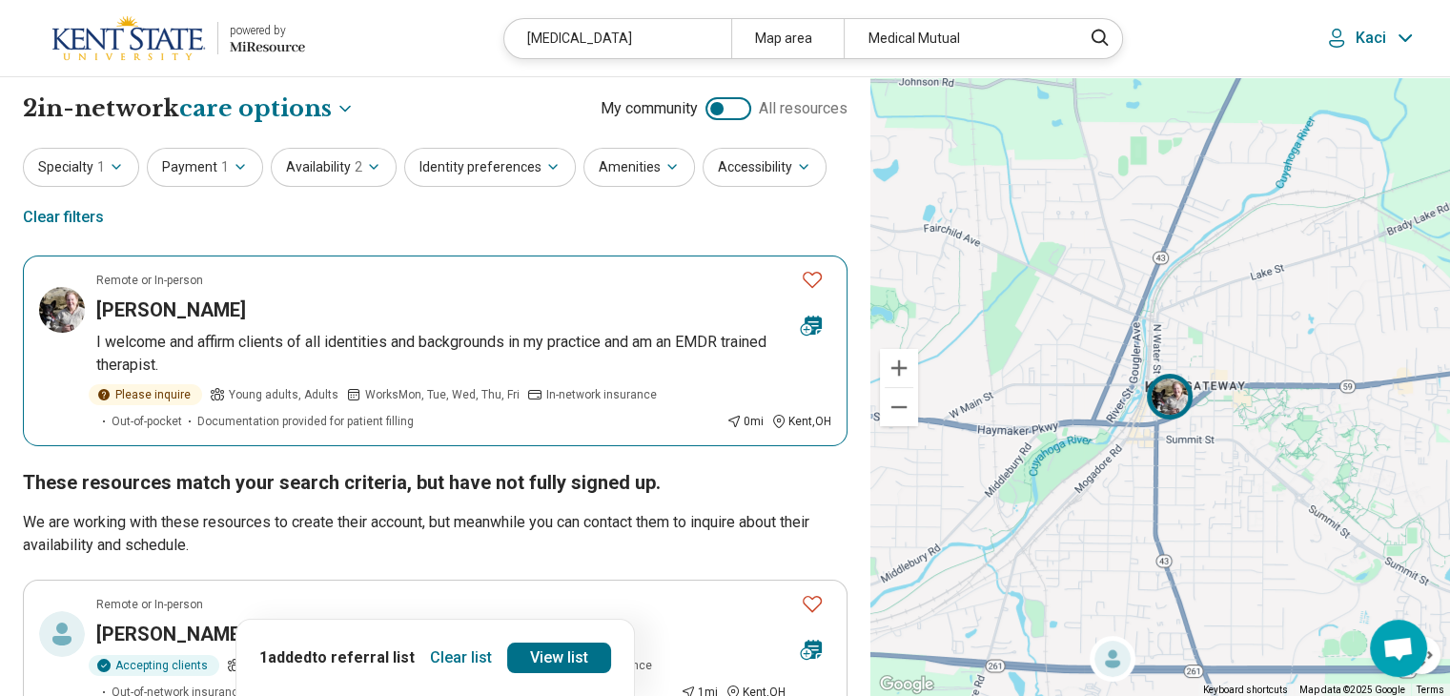
click at [1163, 394] on img at bounding box center [1170, 397] width 46 height 46
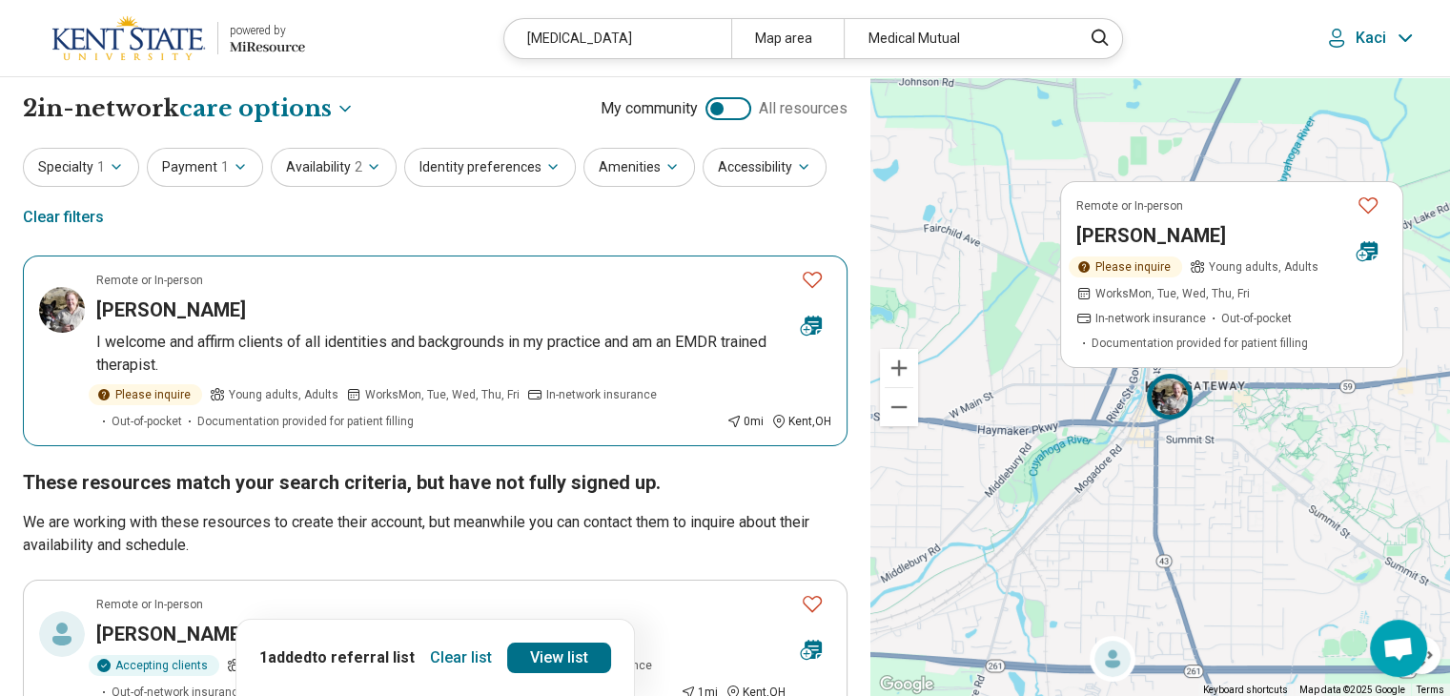
click at [817, 282] on icon "Favorite" at bounding box center [812, 280] width 19 height 16
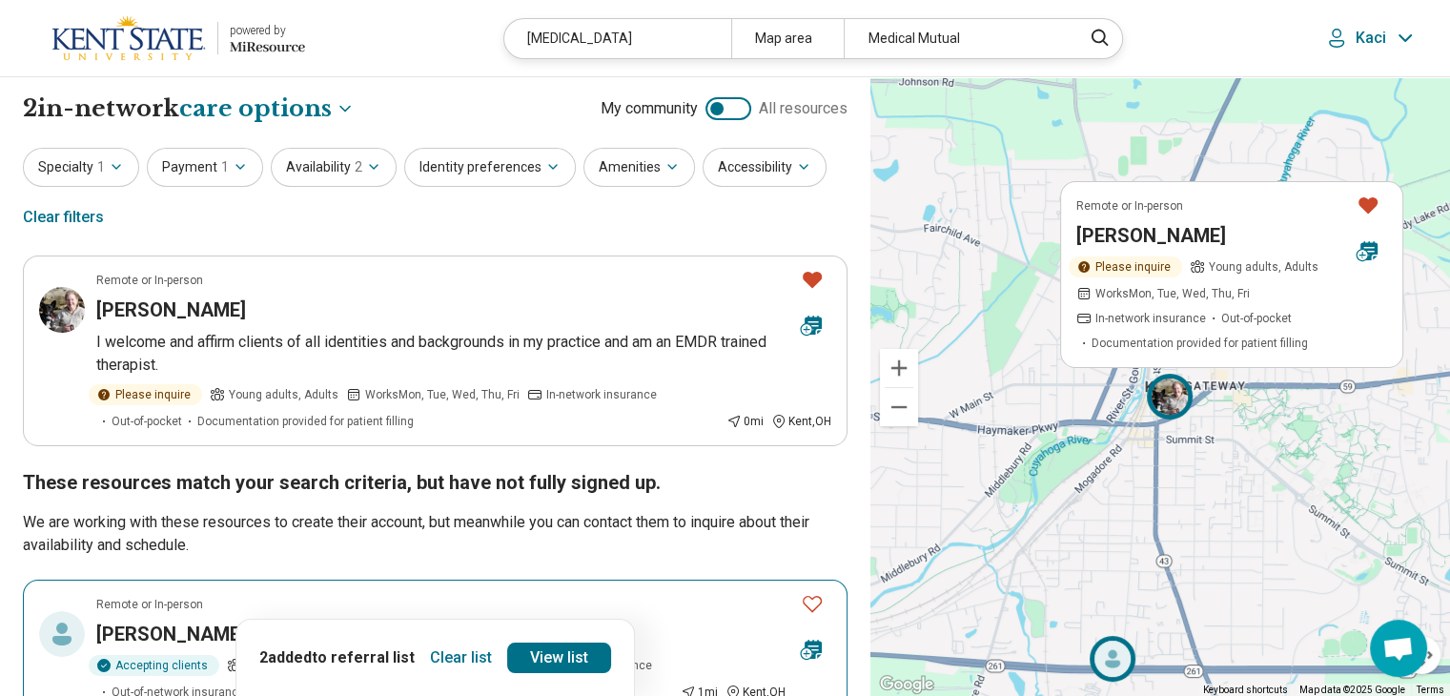
click at [1121, 658] on circle at bounding box center [1113, 659] width 36 height 36
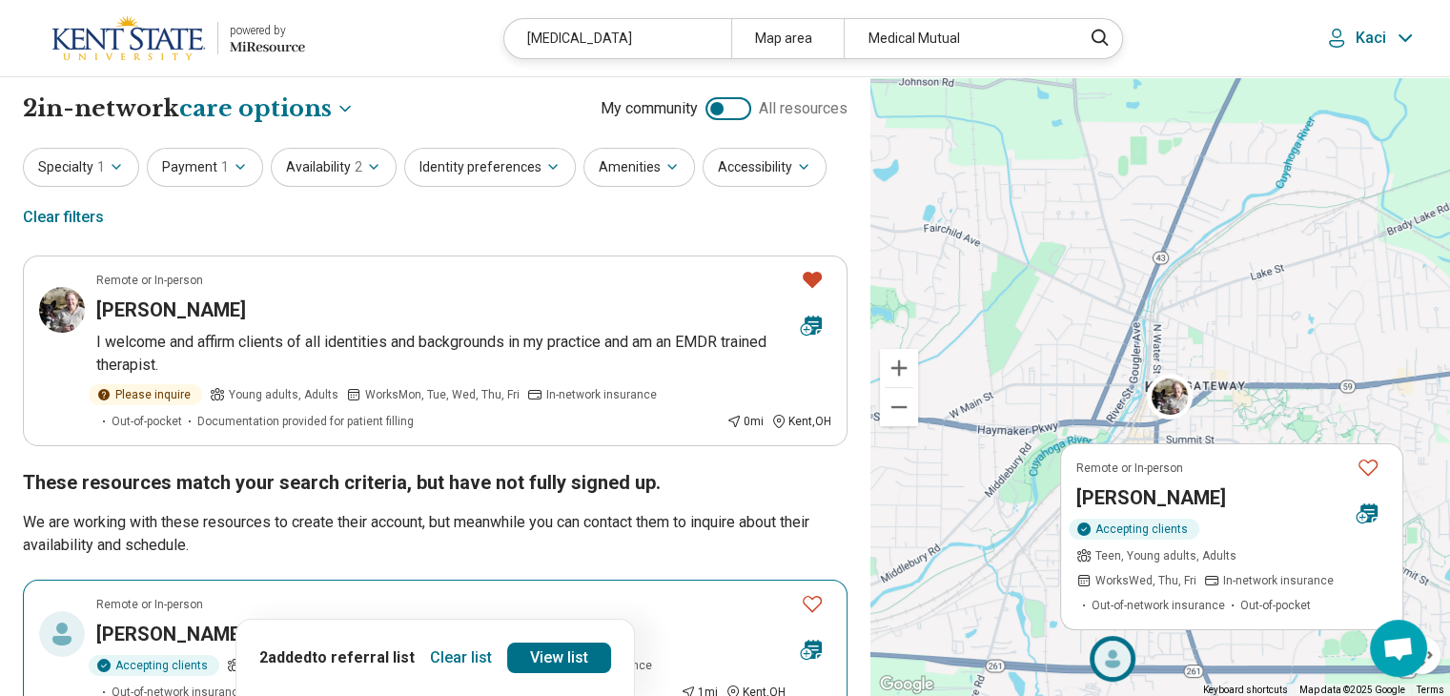
click at [1091, 651] on icon at bounding box center [1113, 659] width 46 height 46
click at [1377, 464] on icon "Favorite" at bounding box center [1368, 467] width 23 height 23
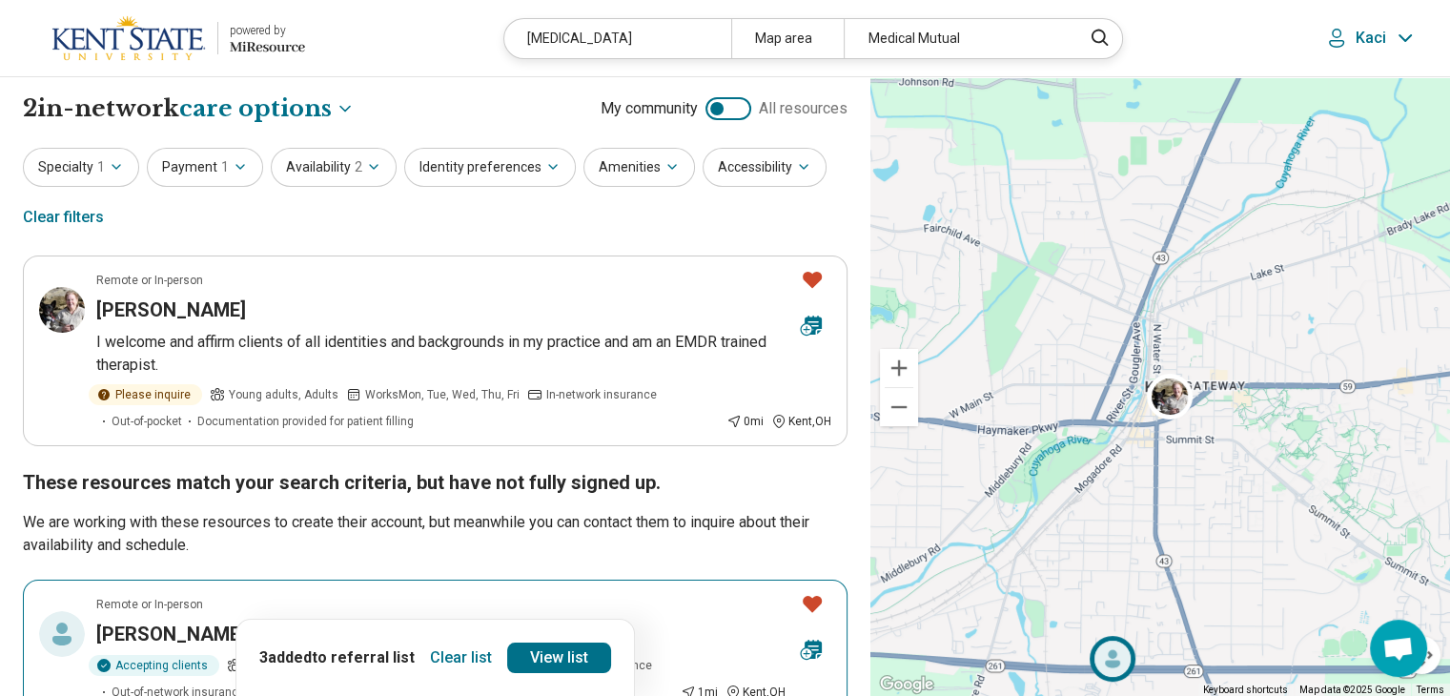
click at [1119, 660] on circle at bounding box center [1113, 659] width 36 height 36
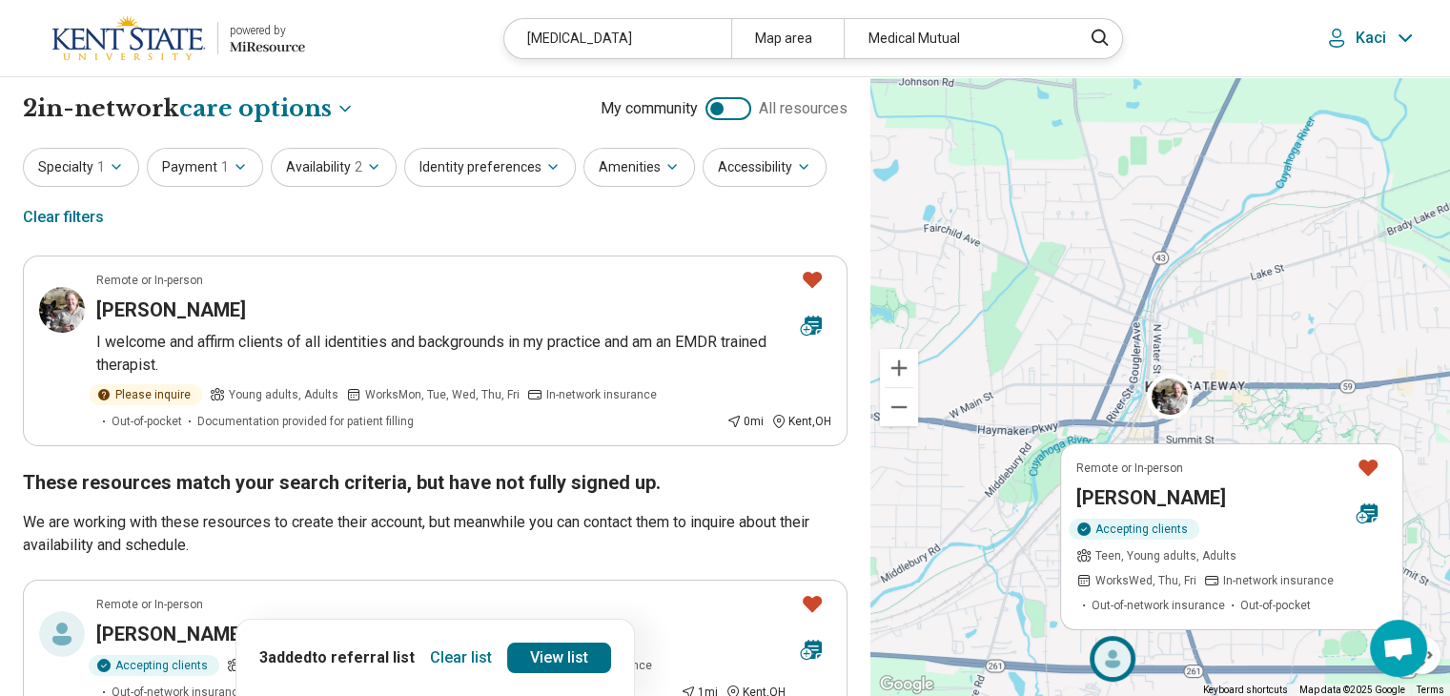
click at [665, 518] on p "We are working with these resources to create their account, but meanwhile you …" at bounding box center [435, 534] width 825 height 46
click at [1049, 267] on div "Remote or In-person [PERSON_NAME] Accepting clients Teen, Young adults, Adults …" at bounding box center [1161, 387] width 580 height 620
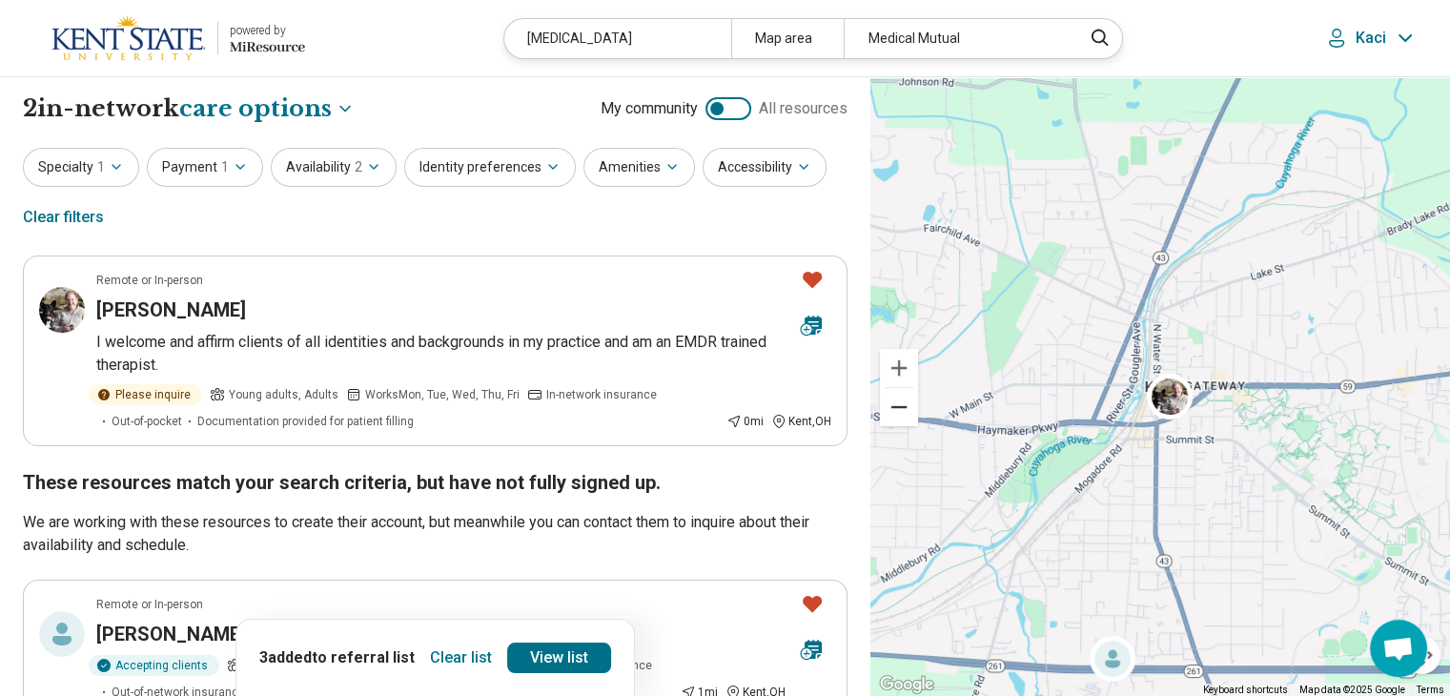
click at [896, 411] on button "Zoom out" at bounding box center [899, 407] width 38 height 38
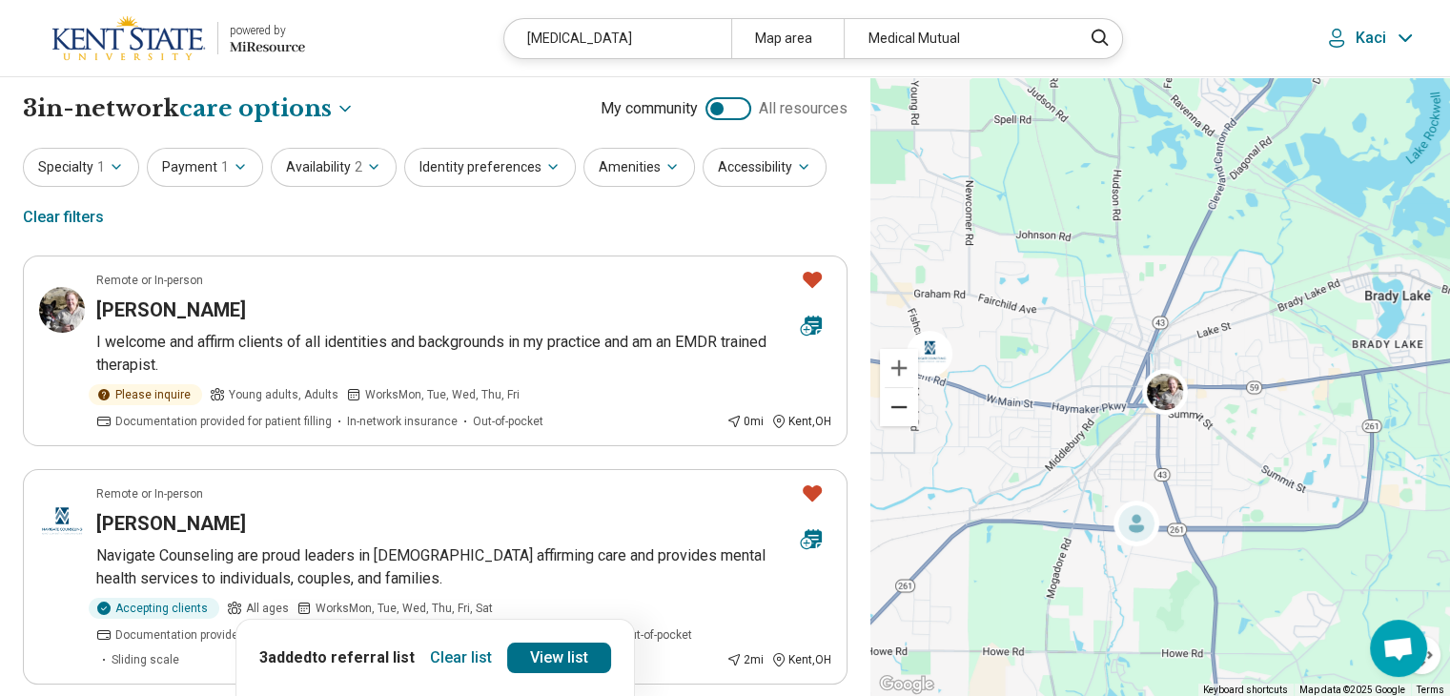
click at [896, 411] on button "Zoom out" at bounding box center [899, 407] width 38 height 38
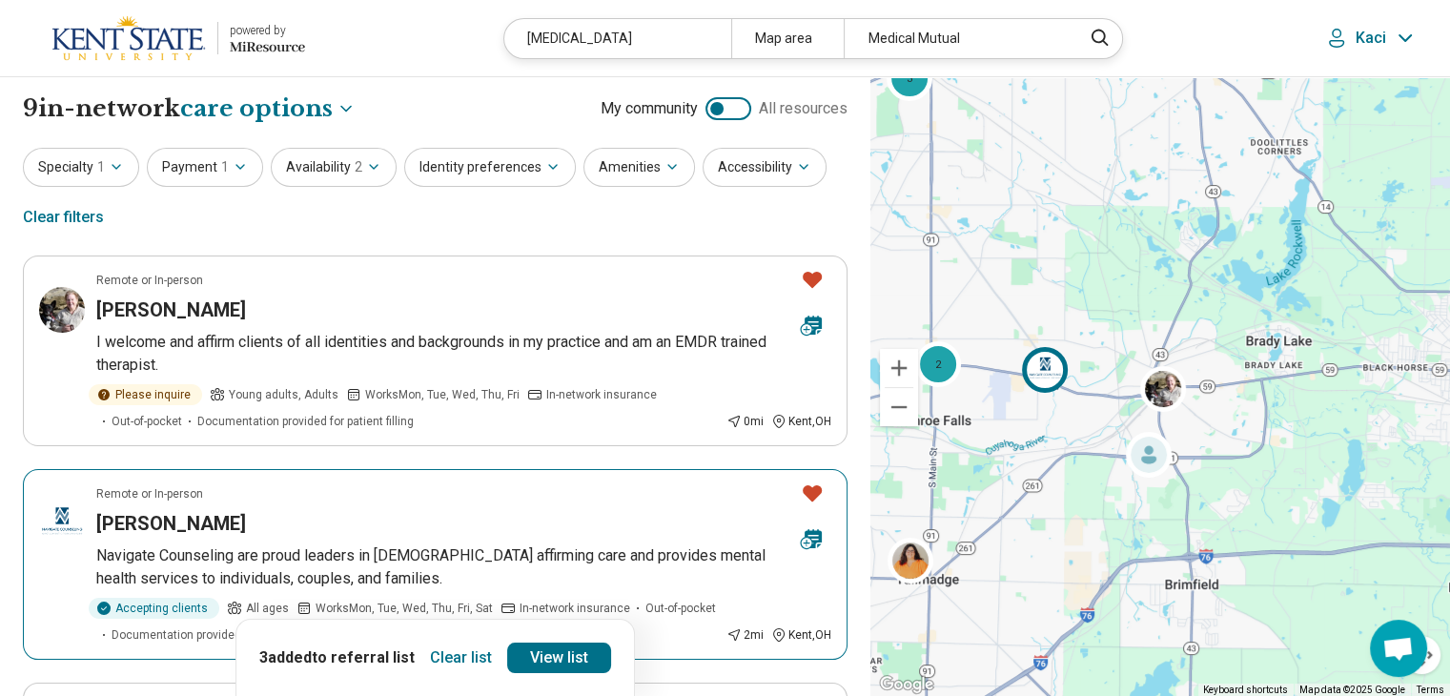
click at [1055, 366] on img at bounding box center [1045, 370] width 46 height 46
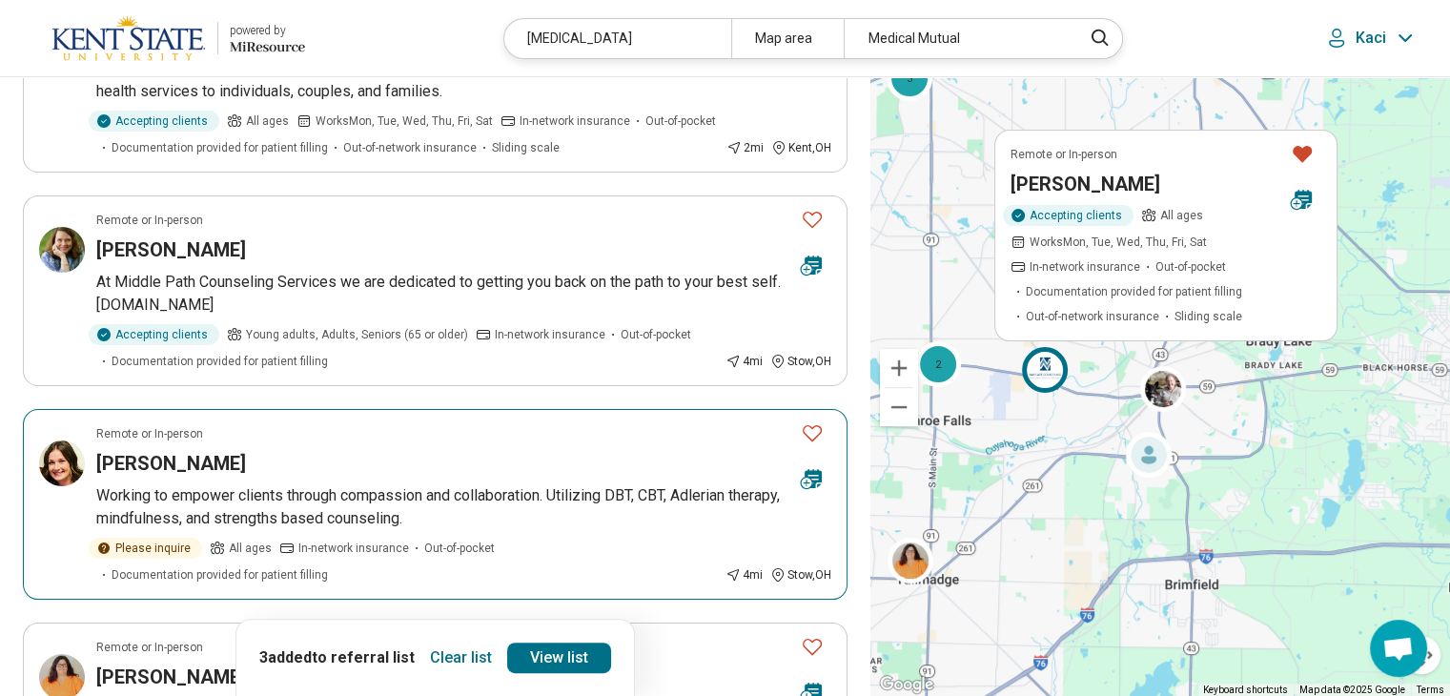
scroll to position [486, 0]
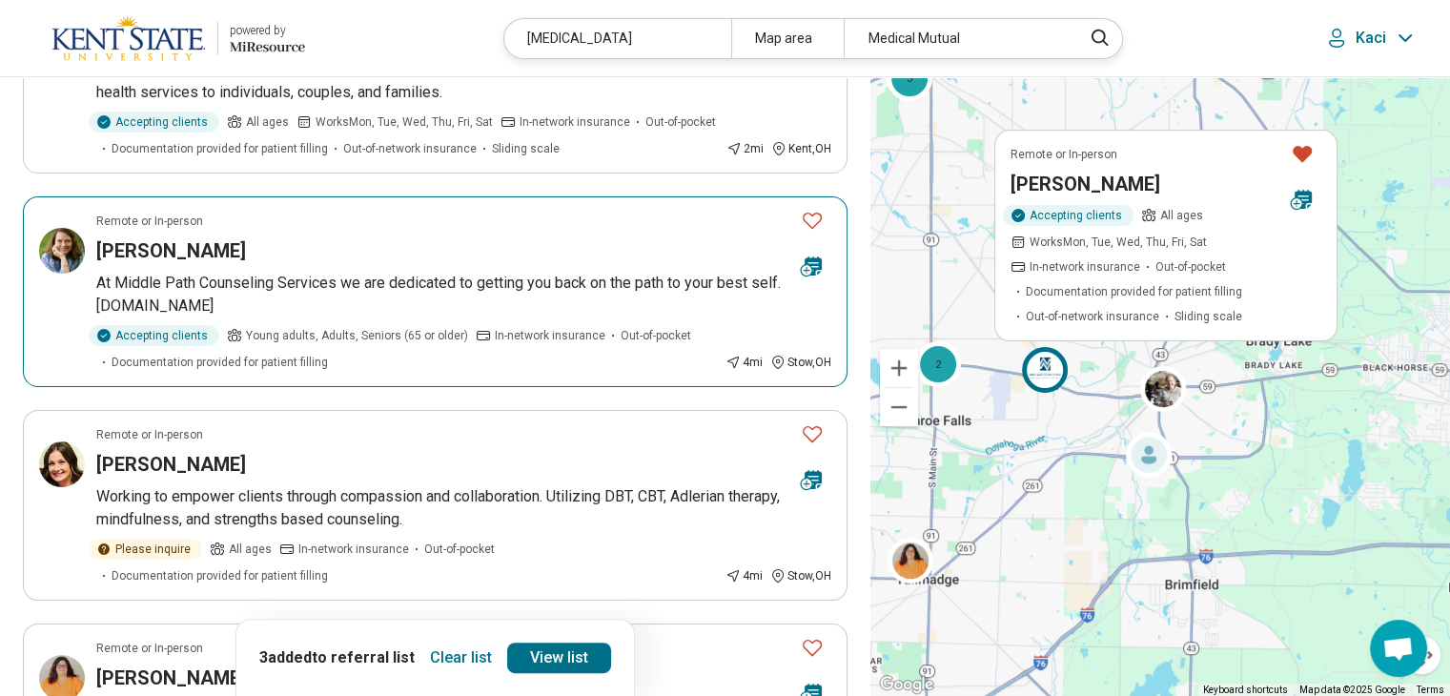
click at [550, 244] on div "[PERSON_NAME]" at bounding box center [440, 250] width 689 height 27
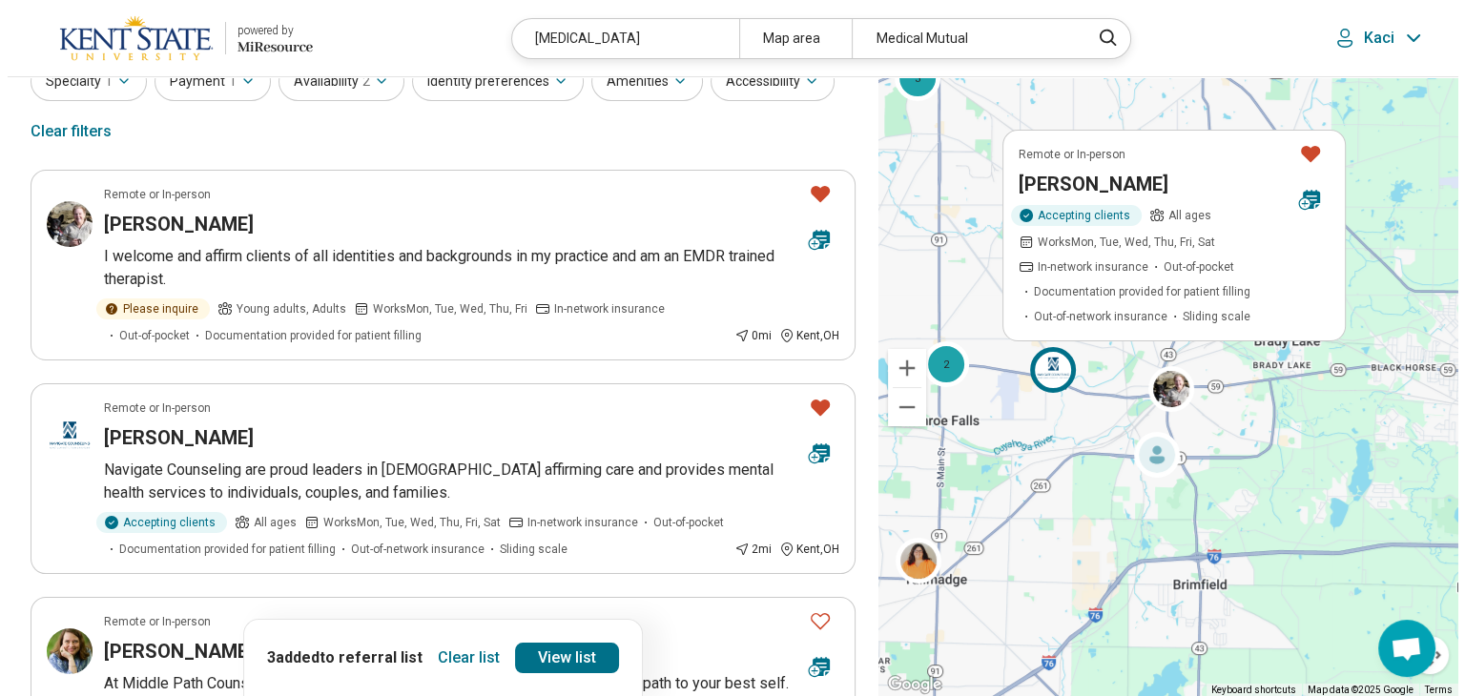
scroll to position [0, 0]
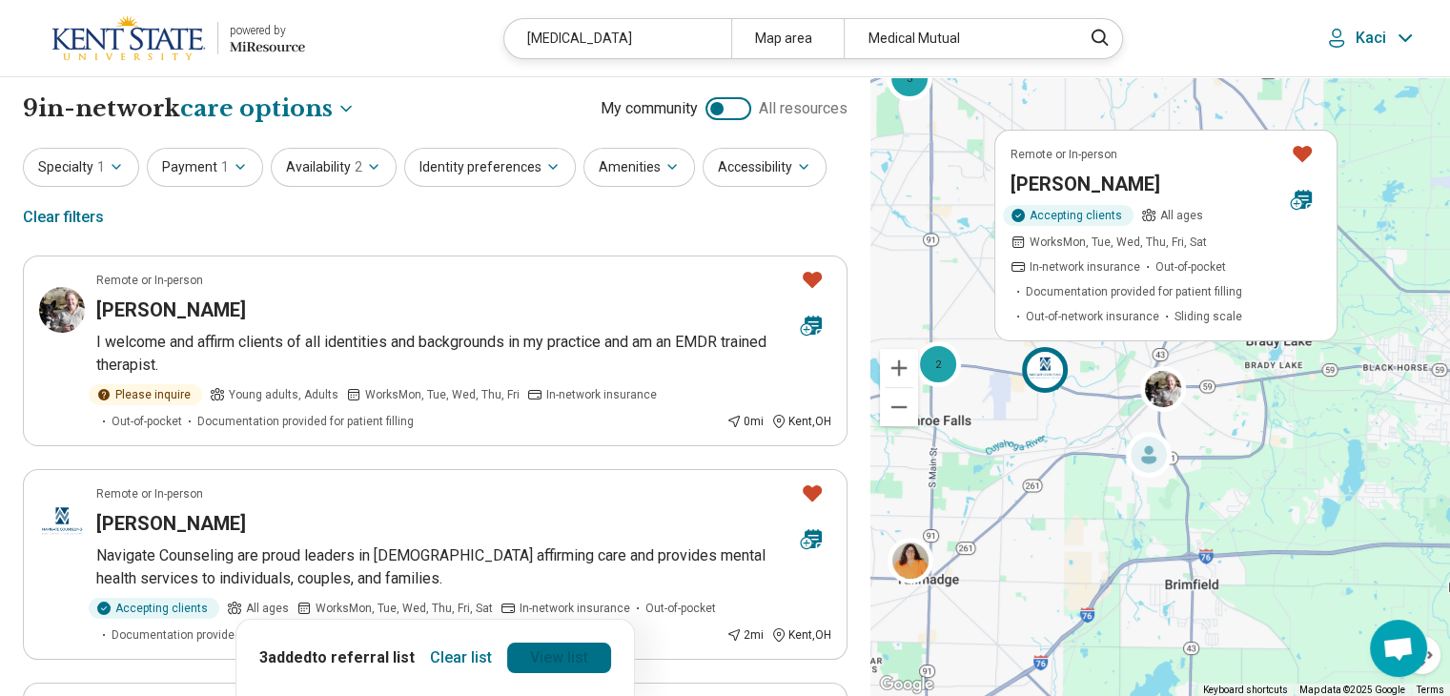
click at [542, 667] on link "View list" at bounding box center [559, 658] width 104 height 31
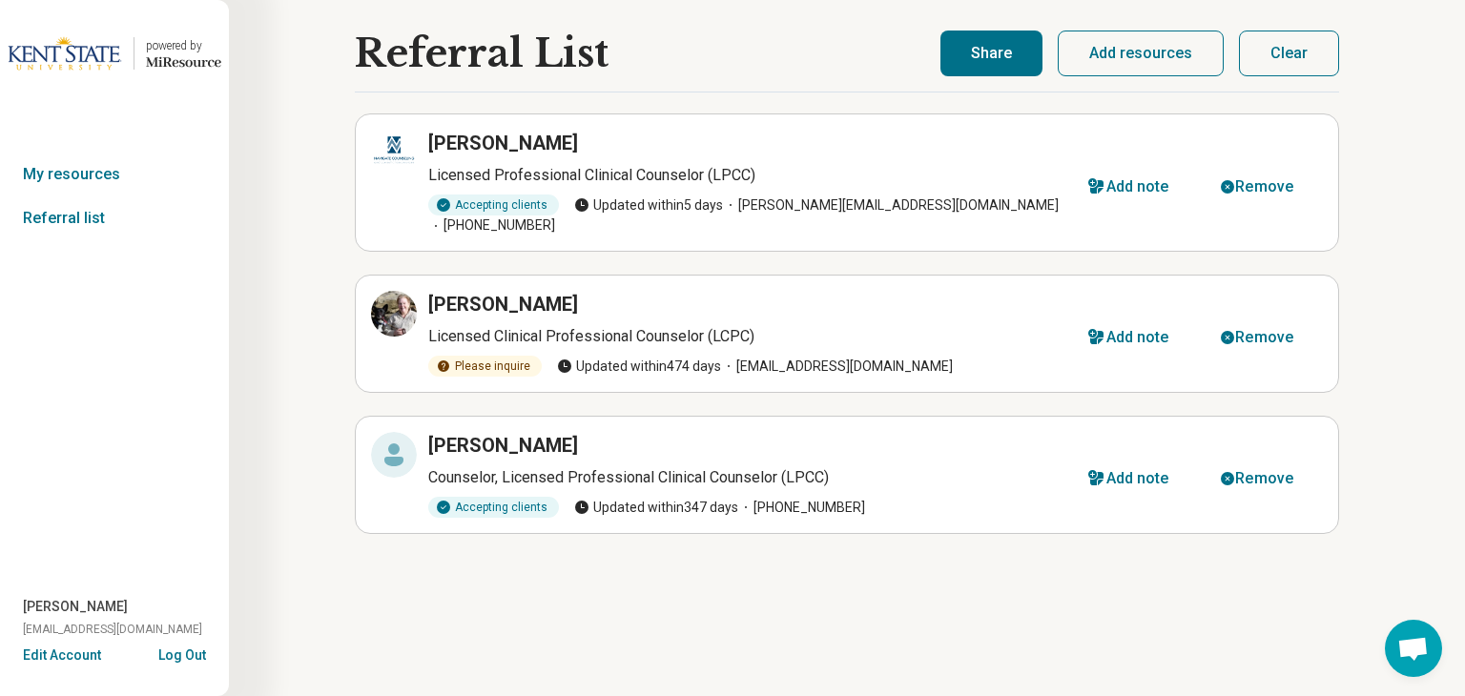
click at [984, 35] on button "Share" at bounding box center [991, 54] width 102 height 46
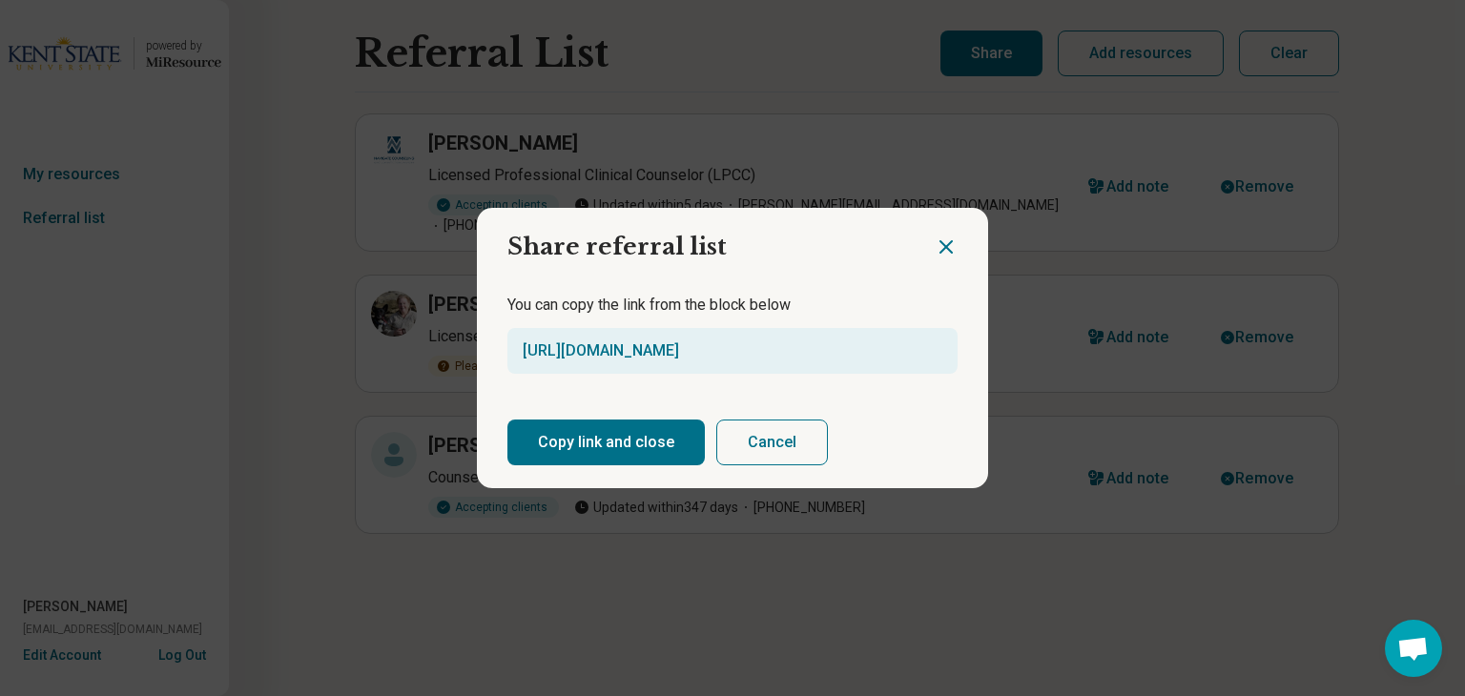
click at [618, 443] on button "Copy link and close" at bounding box center [605, 443] width 197 height 46
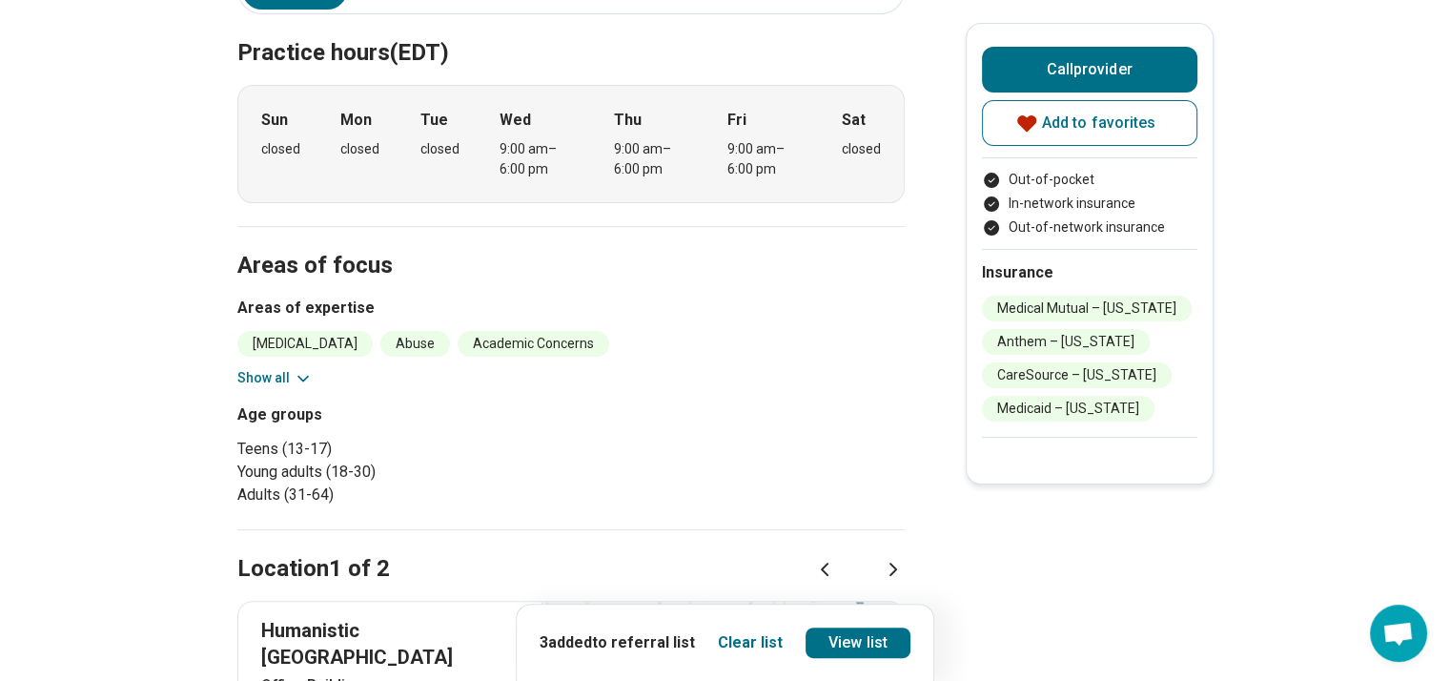
scroll to position [336, 3]
